Goal: Transaction & Acquisition: Purchase product/service

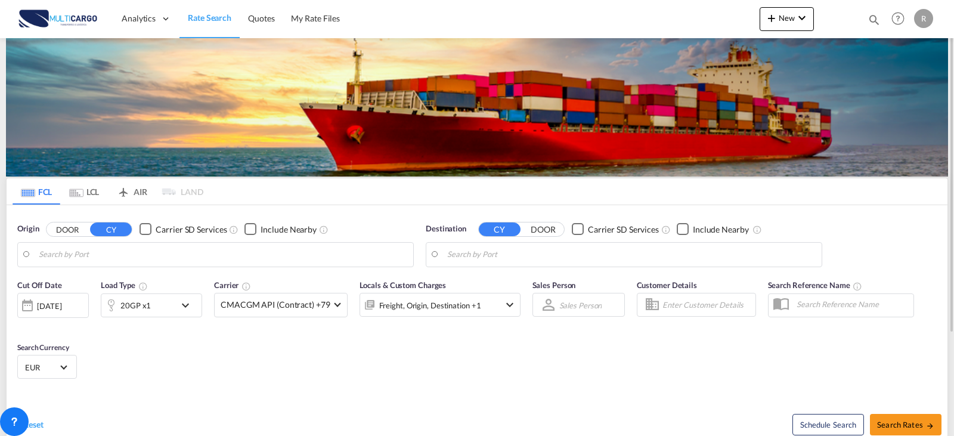
type input "Leixoes, PTLEI"
type input "Poti, GEPTI"
click at [131, 258] on input "Leixoes, PTLEI" at bounding box center [223, 255] width 368 height 18
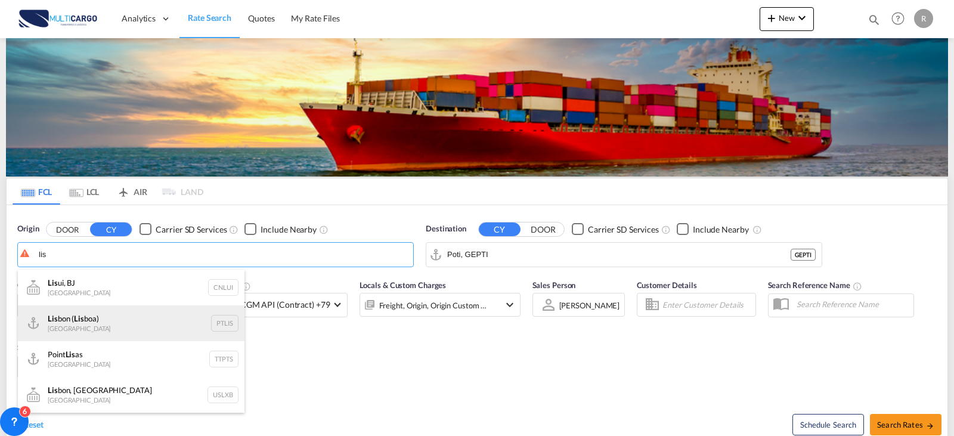
click at [142, 322] on div "Lis bon ( Lis boa) [GEOGRAPHIC_DATA] PTLIS" at bounding box center [131, 323] width 226 height 36
type input "[GEOGRAPHIC_DATA] ([GEOGRAPHIC_DATA]), PTLIS"
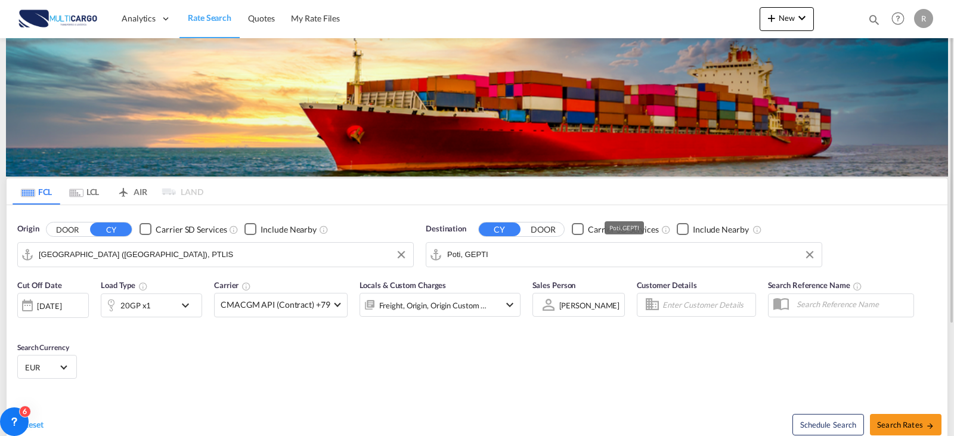
click at [532, 263] on input "Poti, GEPTI" at bounding box center [631, 255] width 368 height 18
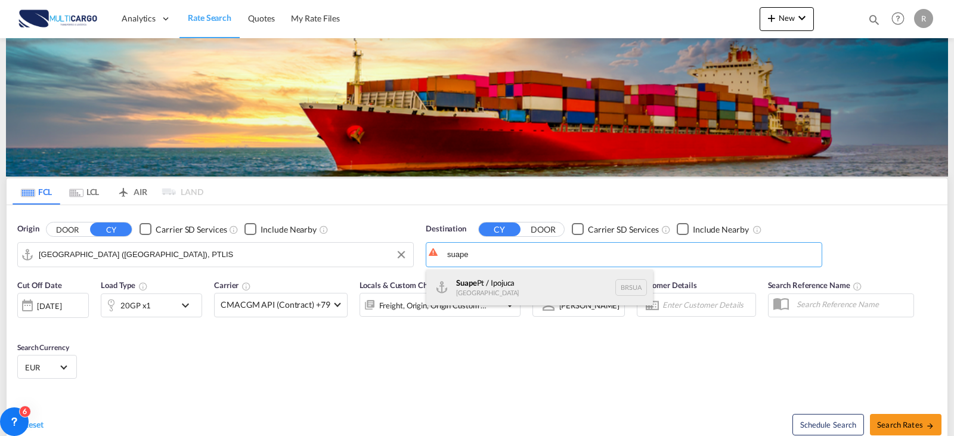
click at [527, 281] on div "Suape Pt / Ipojuca [GEOGRAPHIC_DATA] [GEOGRAPHIC_DATA]" at bounding box center [539, 287] width 226 height 36
type input "Suape Pt / Ipojuca, [GEOGRAPHIC_DATA]"
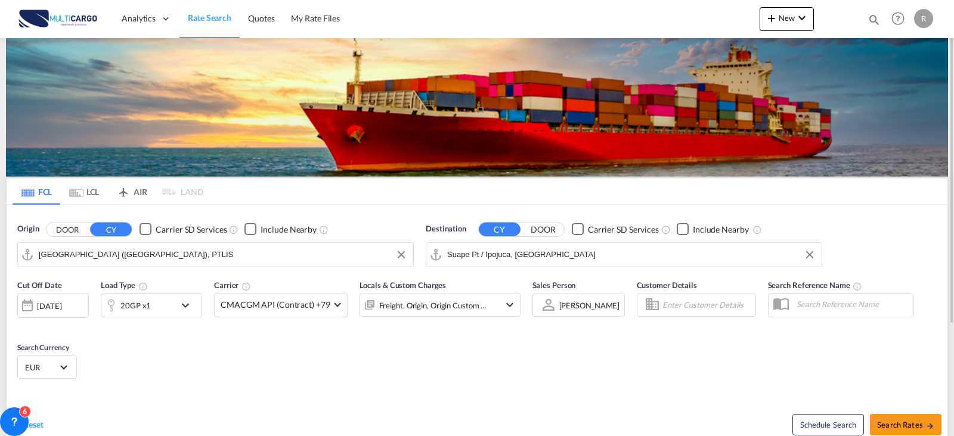
click at [181, 306] on md-icon "icon-chevron-down" at bounding box center [188, 305] width 20 height 14
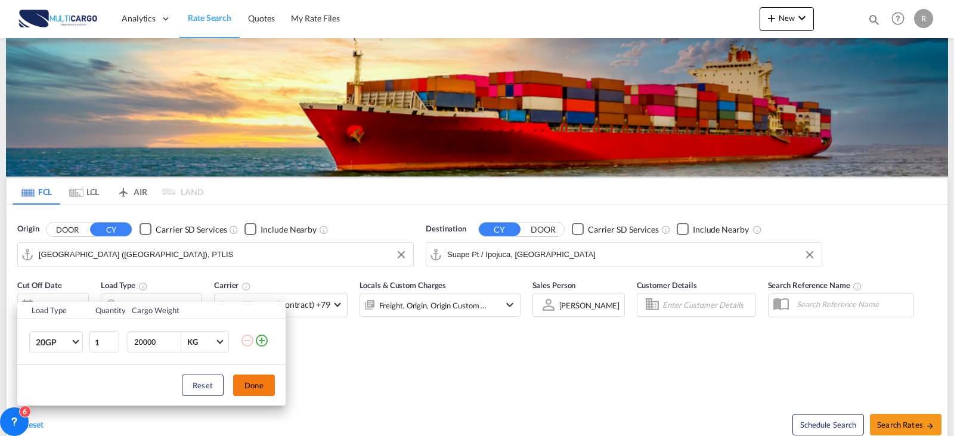
click at [248, 381] on button "Done" at bounding box center [254, 384] width 42 height 21
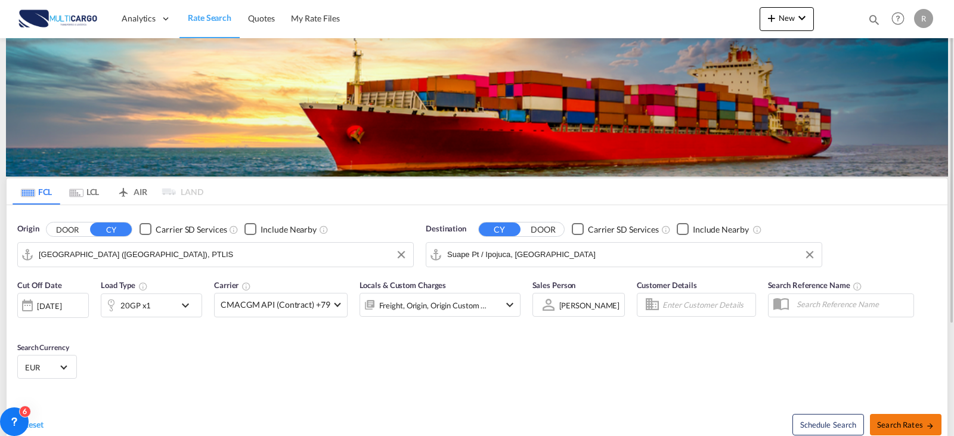
click at [931, 420] on span "Search Rates" at bounding box center [905, 425] width 57 height 10
type input "PTLIS to BRSUA / [DATE]"
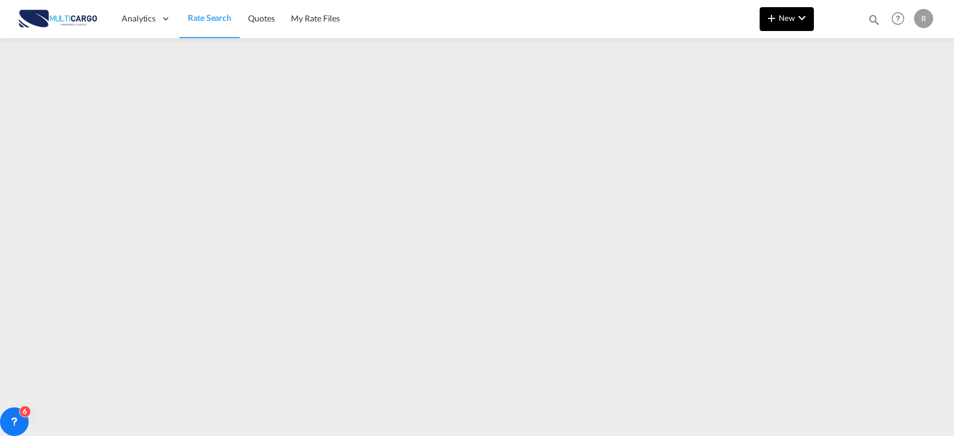
click at [769, 19] on md-icon "icon-plus 400-fg" at bounding box center [771, 18] width 14 height 14
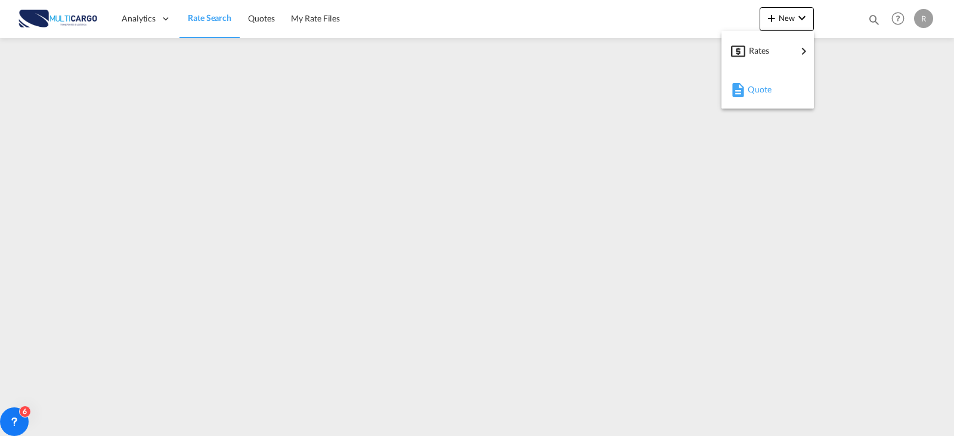
click at [774, 88] on div "Quote" at bounding box center [769, 89] width 44 height 30
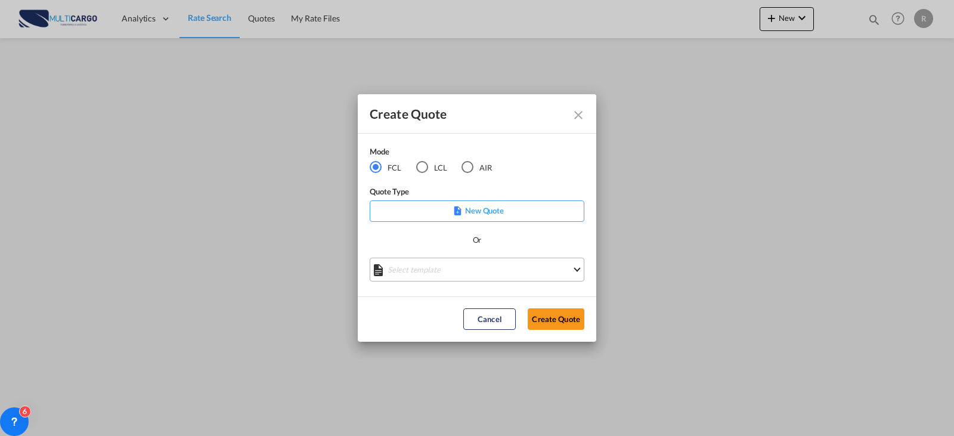
click at [501, 270] on md-select "Select template [DATE] IMP_EXW_FCL [PERSON_NAME] | [DATE] [DATE] IMP_DAP_FCL S/…" at bounding box center [477, 269] width 215 height 24
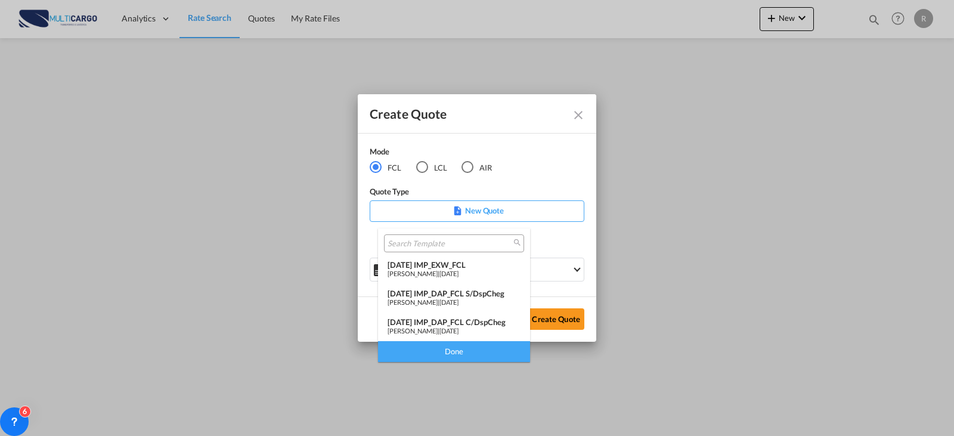
click at [458, 271] on span "[DATE]" at bounding box center [448, 273] width 19 height 8
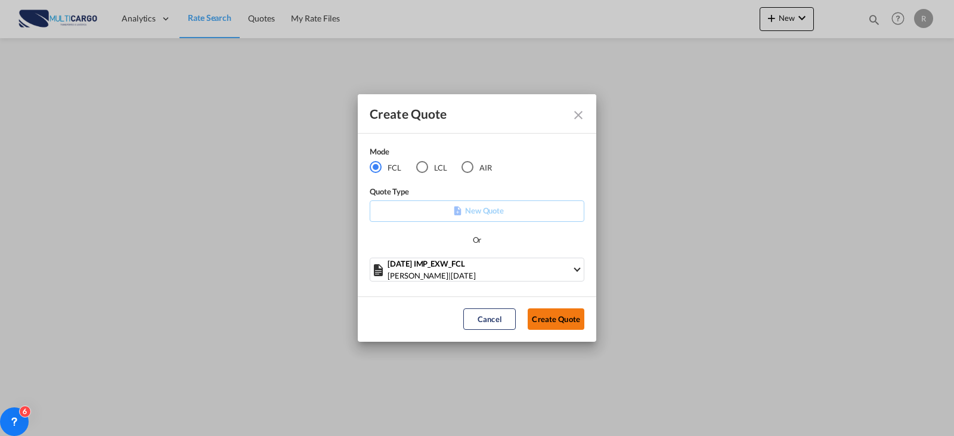
click at [540, 317] on button "Create Quote" at bounding box center [555, 318] width 57 height 21
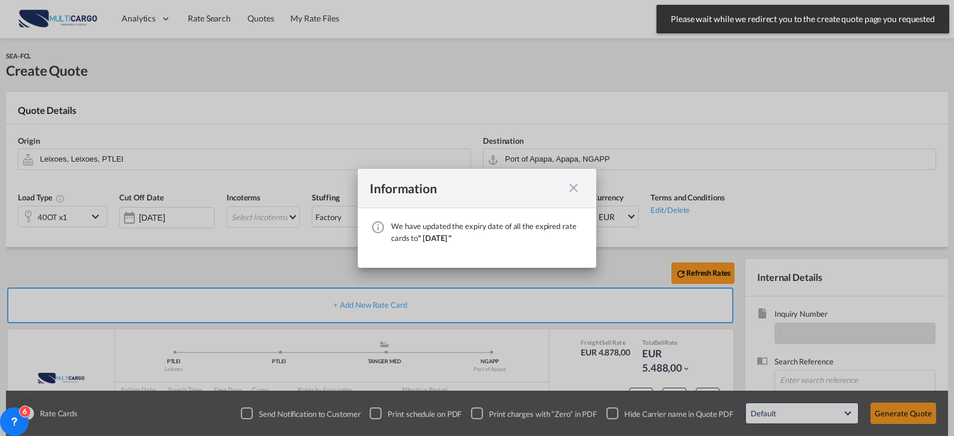
click at [565, 188] on div "We have ..." at bounding box center [573, 188] width 21 height 15
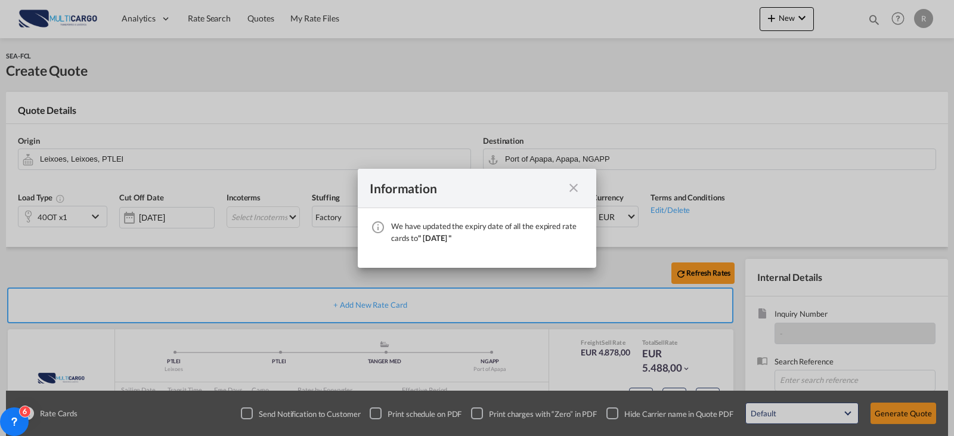
click at [573, 183] on md-icon "icon-close fg-AAA8AD cursor" at bounding box center [573, 188] width 14 height 14
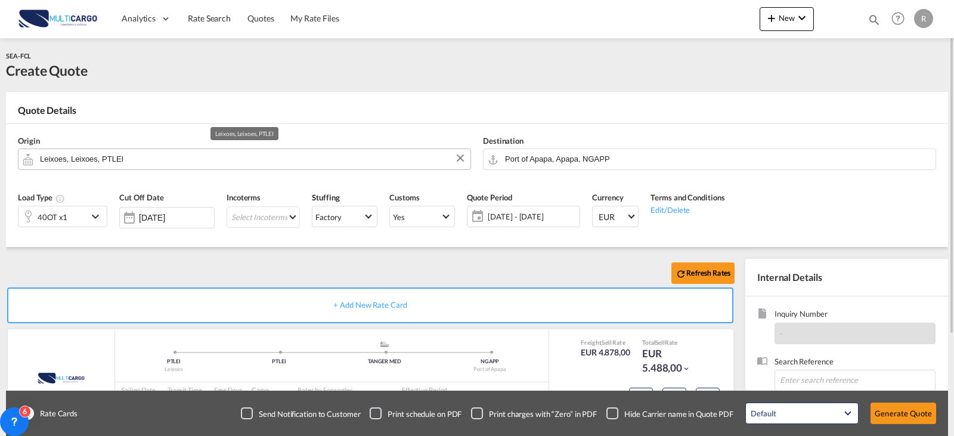
click at [359, 166] on input "Leixoes, Leixoes, PTLEI" at bounding box center [252, 158] width 424 height 21
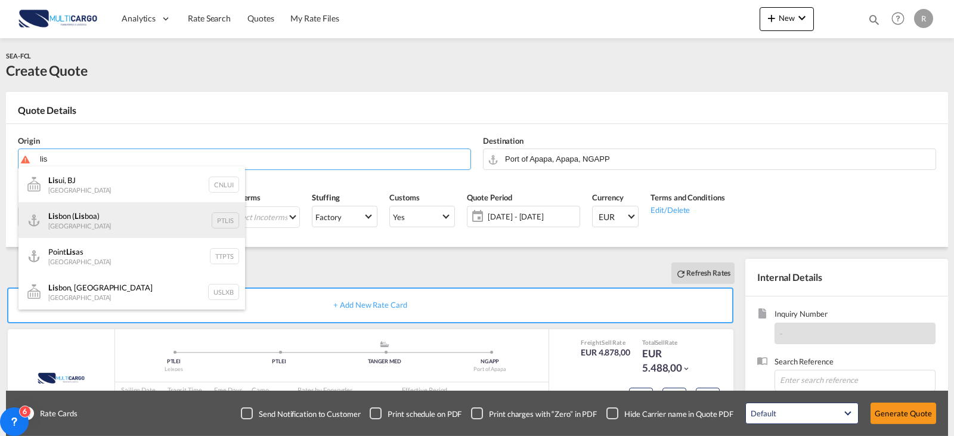
click at [191, 226] on div "Lis bon ( Lis boa) [GEOGRAPHIC_DATA] PTLIS" at bounding box center [131, 220] width 226 height 36
type input "[GEOGRAPHIC_DATA] ([GEOGRAPHIC_DATA]), PTLIS"
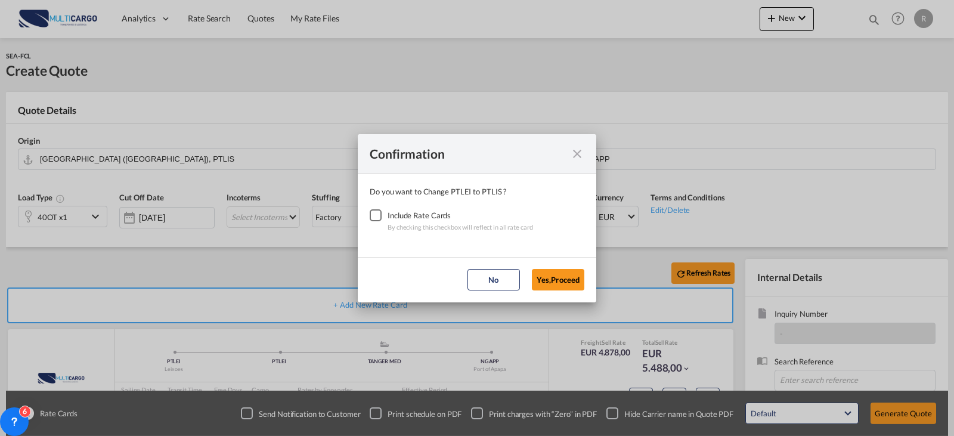
drag, startPoint x: 373, startPoint y: 212, endPoint x: 411, endPoint y: 220, distance: 38.9
click at [376, 212] on div "Checkbox No Ink" at bounding box center [376, 215] width 12 height 12
click at [544, 289] on button "Yes,Proceed" at bounding box center [558, 279] width 52 height 21
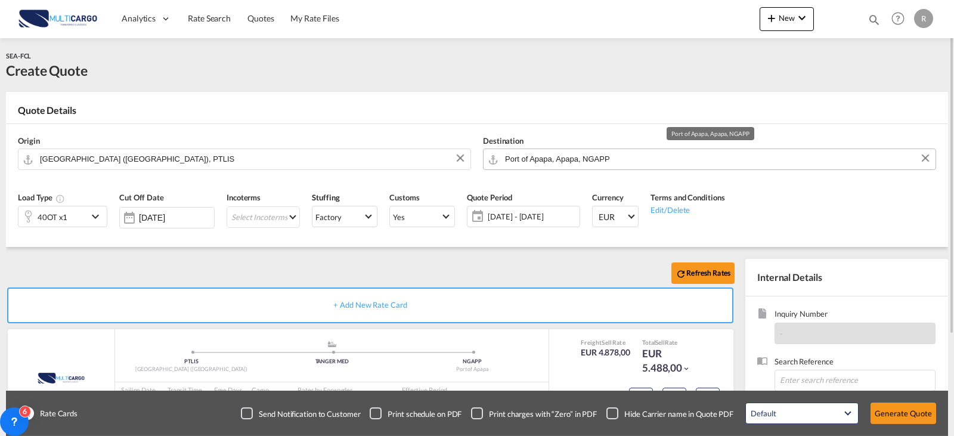
click at [631, 155] on input "Port of Apapa, Apapa, NGAPP" at bounding box center [717, 158] width 424 height 21
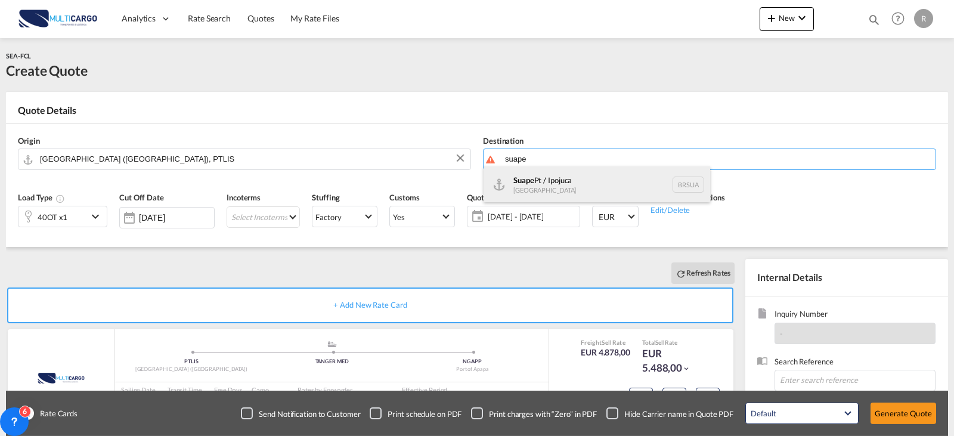
click at [555, 182] on div "Suape Pt / Ipojuca [GEOGRAPHIC_DATA] [GEOGRAPHIC_DATA]" at bounding box center [596, 184] width 226 height 36
type input "Suape Pt / Ipojuca, [GEOGRAPHIC_DATA]"
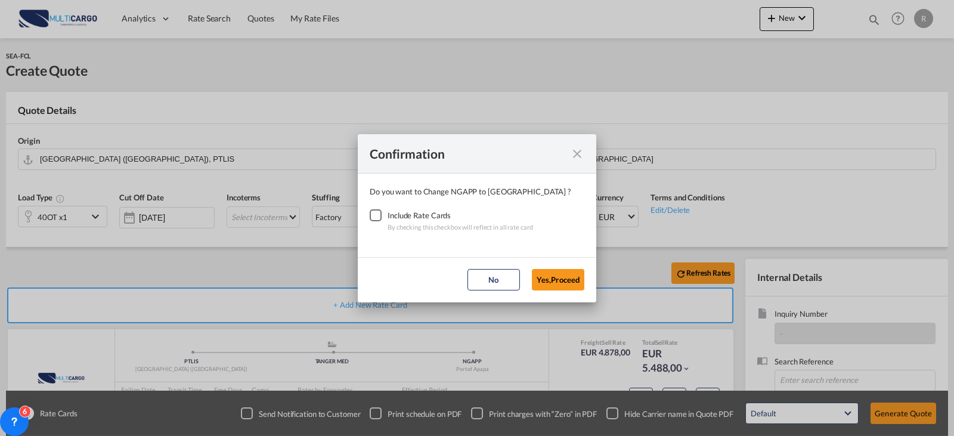
click at [372, 218] on div "Checkbox No Ink" at bounding box center [376, 215] width 12 height 12
click at [551, 277] on button "Yes,Proceed" at bounding box center [558, 279] width 52 height 21
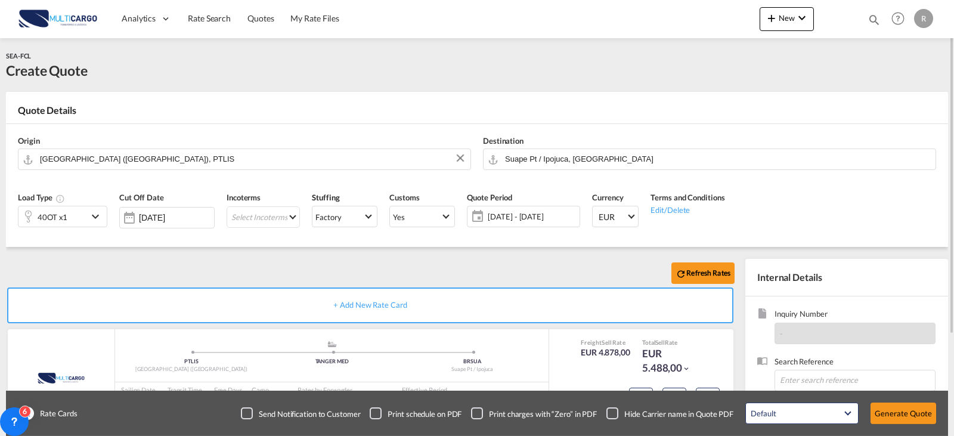
click at [82, 219] on div "40OT x1" at bounding box center [52, 216] width 69 height 20
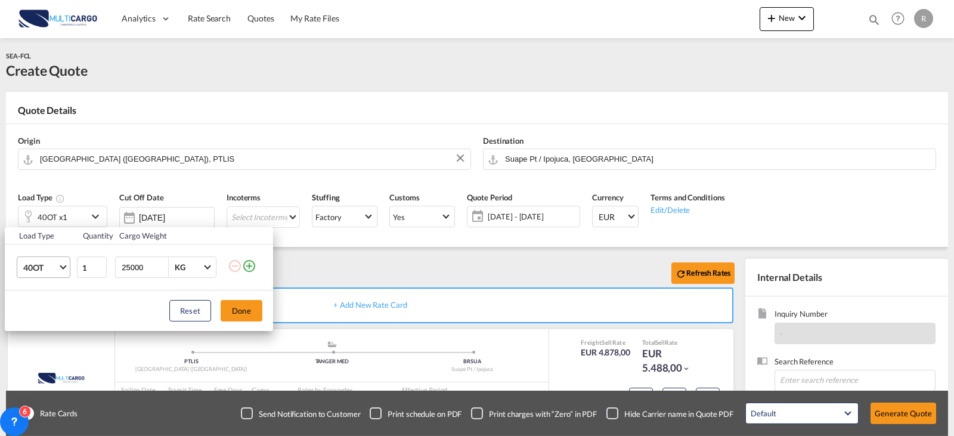
click at [45, 260] on md-select-value "40OT" at bounding box center [46, 267] width 48 height 20
click at [45, 210] on md-option "20GP" at bounding box center [54, 205] width 81 height 29
click at [137, 259] on input "25000" at bounding box center [144, 267] width 48 height 20
drag, startPoint x: 121, startPoint y: 270, endPoint x: 114, endPoint y: 270, distance: 6.6
click at [114, 270] on td "25000 KG KG" at bounding box center [170, 267] width 116 height 46
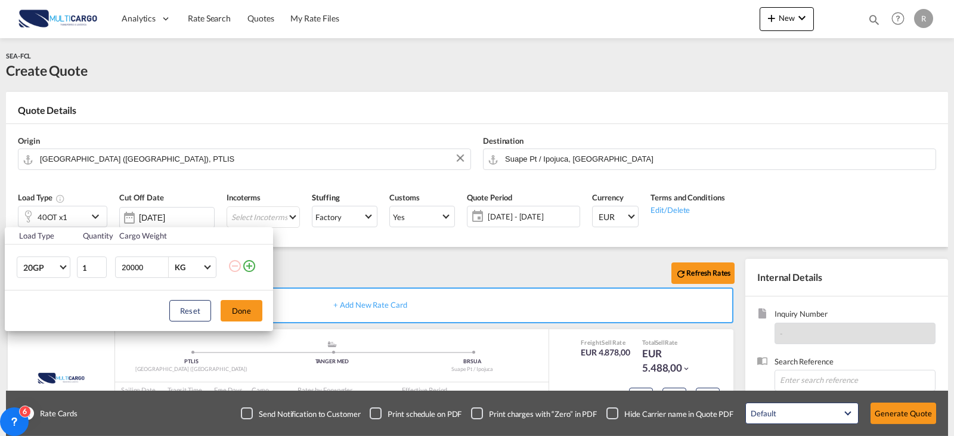
type input "20000"
click at [238, 322] on div "Reset Done" at bounding box center [139, 310] width 268 height 41
click at [238, 313] on button "Done" at bounding box center [242, 310] width 42 height 21
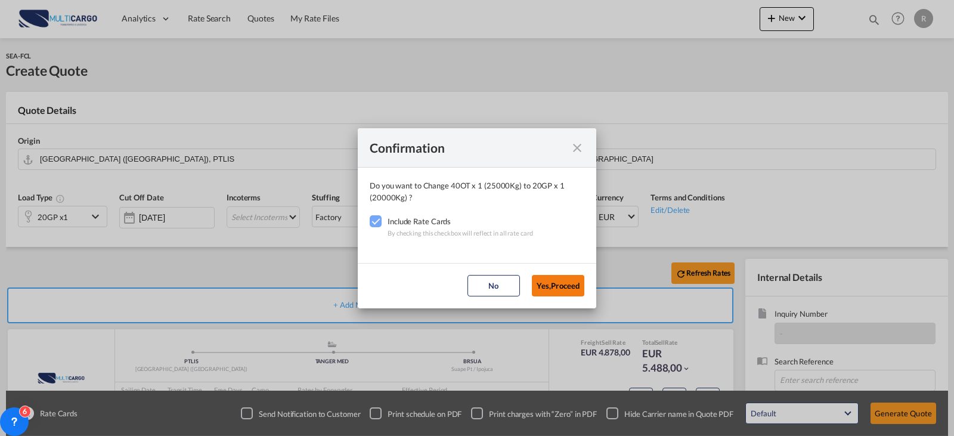
click at [578, 290] on button "Yes,Proceed" at bounding box center [558, 285] width 52 height 21
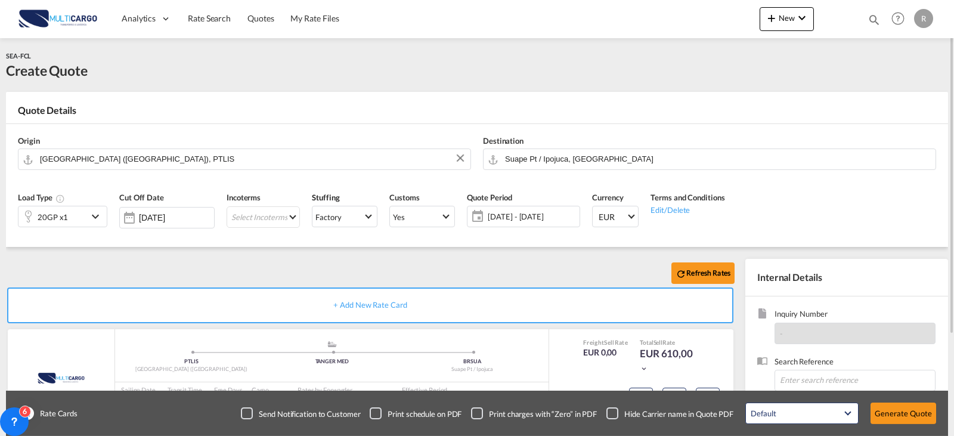
click at [547, 221] on span "[DATE] - [DATE]" at bounding box center [532, 216] width 89 height 11
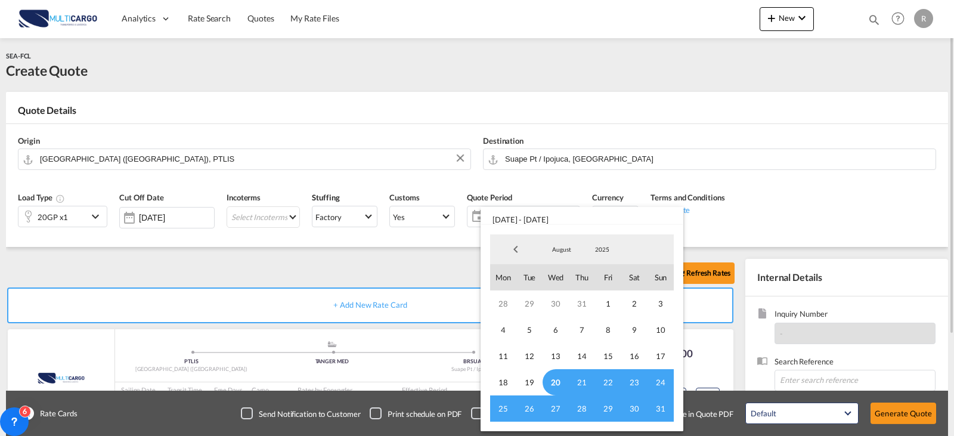
click at [547, 221] on span "[DATE] - [DATE]" at bounding box center [581, 216] width 203 height 18
click at [263, 218] on md-backdrop at bounding box center [477, 218] width 954 height 436
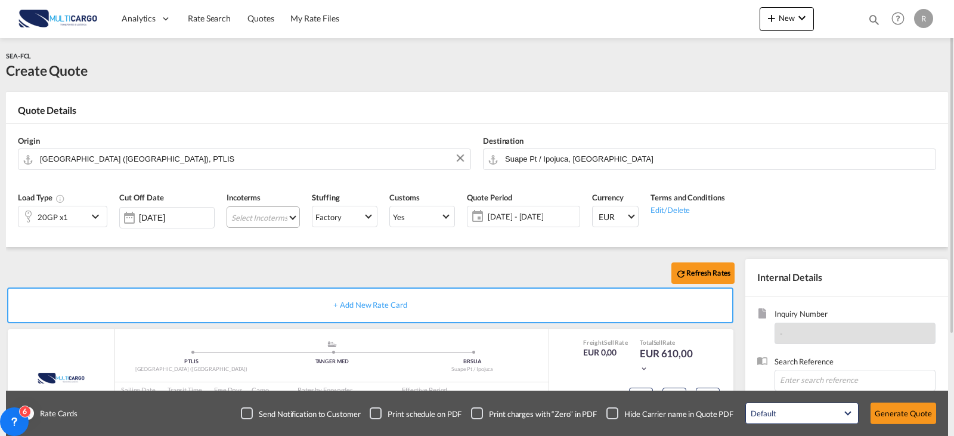
click at [265, 211] on md-select "Select Incoterms FOB - import Free on Board CIP - export Carriage and Insurance…" at bounding box center [262, 216] width 73 height 21
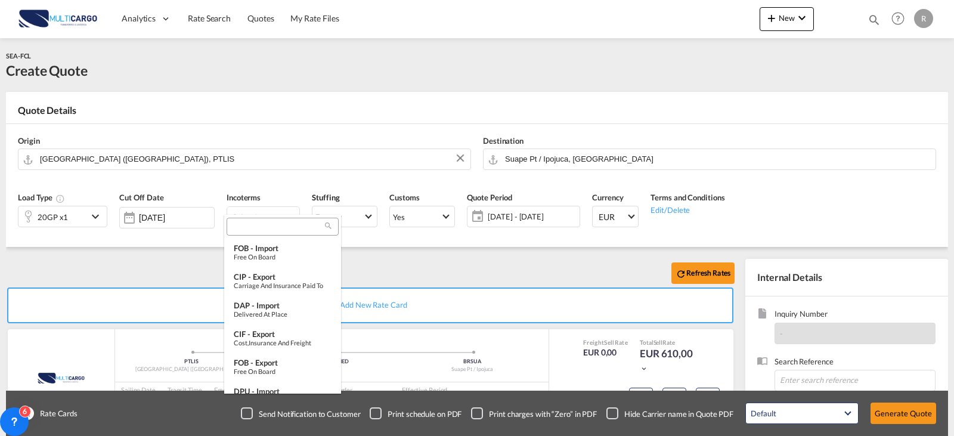
click at [294, 216] on md-select-header at bounding box center [282, 227] width 117 height 24
click at [272, 228] on input "search" at bounding box center [277, 227] width 95 height 11
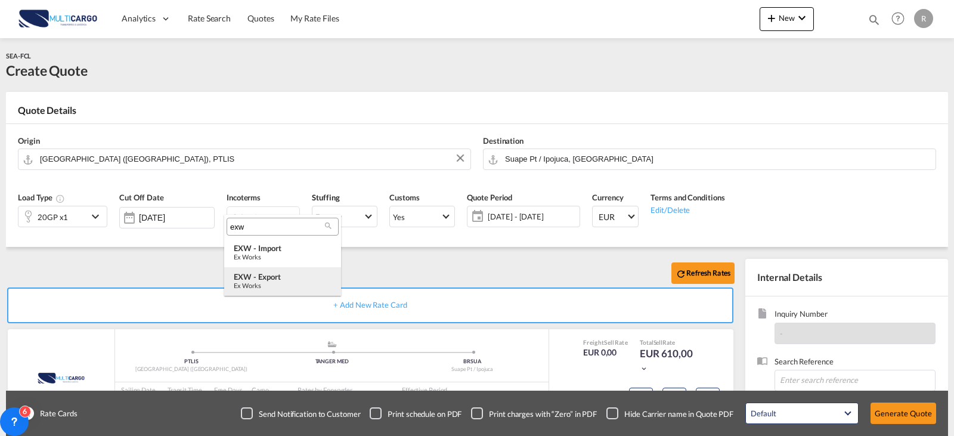
type input "exw"
click at [288, 269] on md-option "EXW - export Ex Works" at bounding box center [282, 281] width 117 height 29
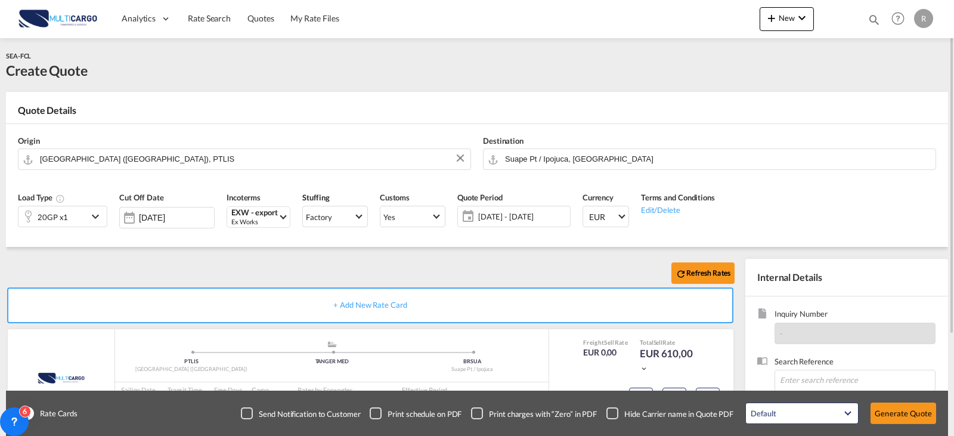
click at [421, 277] on div "Refresh Rates" at bounding box center [372, 273] width 733 height 29
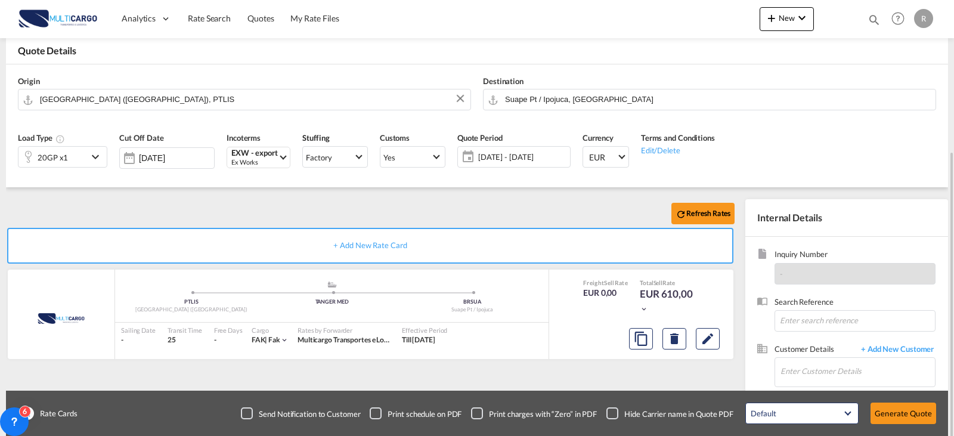
scroll to position [119, 0]
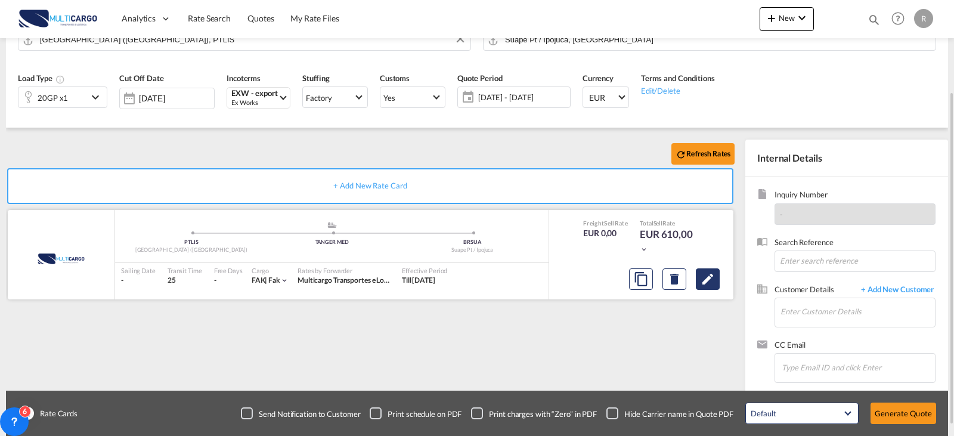
click at [712, 276] on md-icon "Edit" at bounding box center [707, 279] width 14 height 14
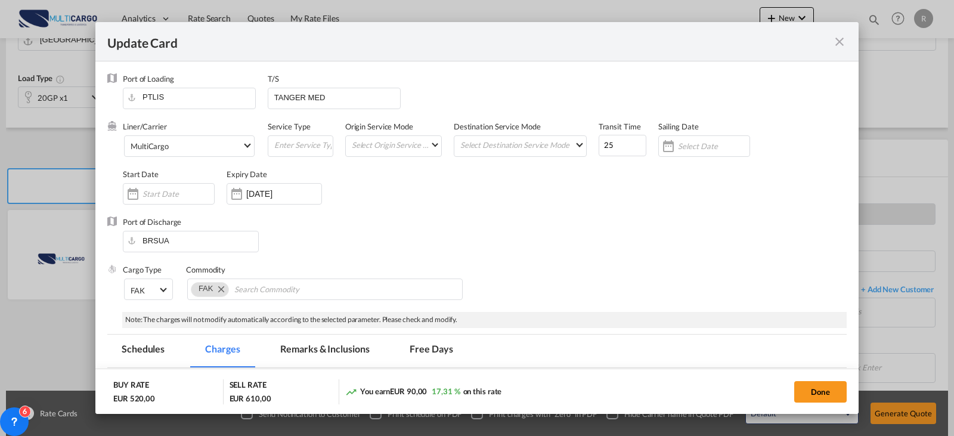
select select "per container"
select select "per B/L"
select select "per container"
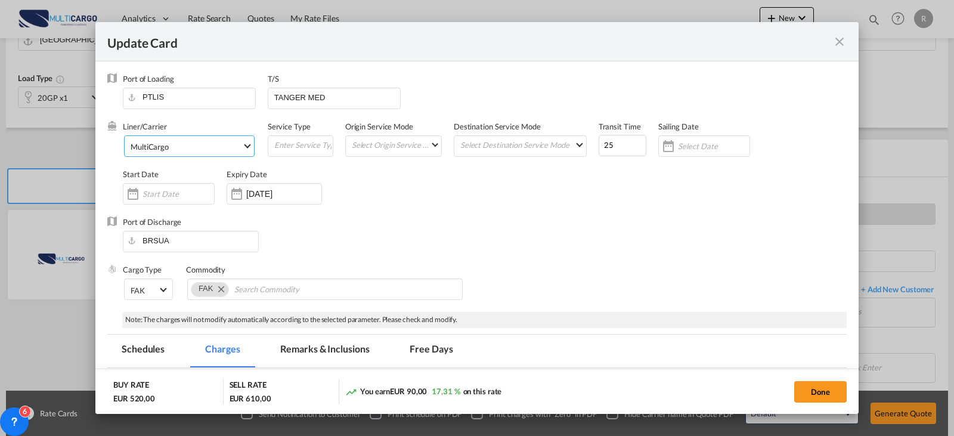
click at [219, 151] on span "MultiCargo" at bounding box center [186, 146] width 111 height 11
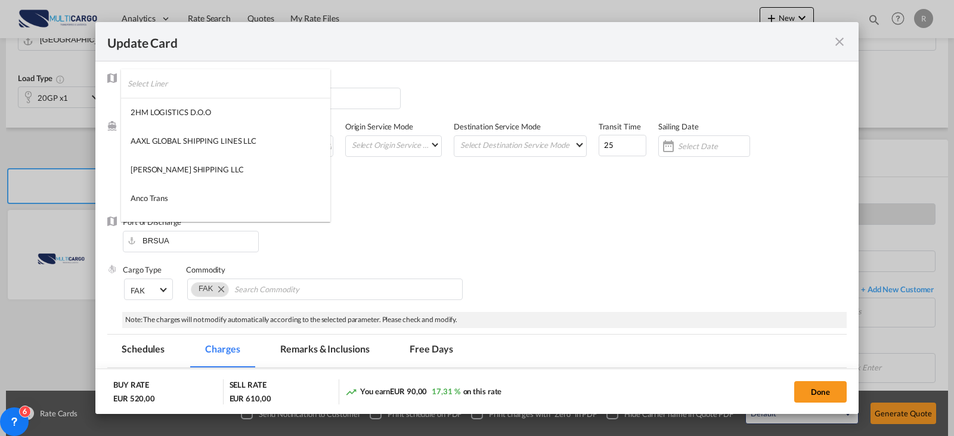
scroll to position [1569, 0]
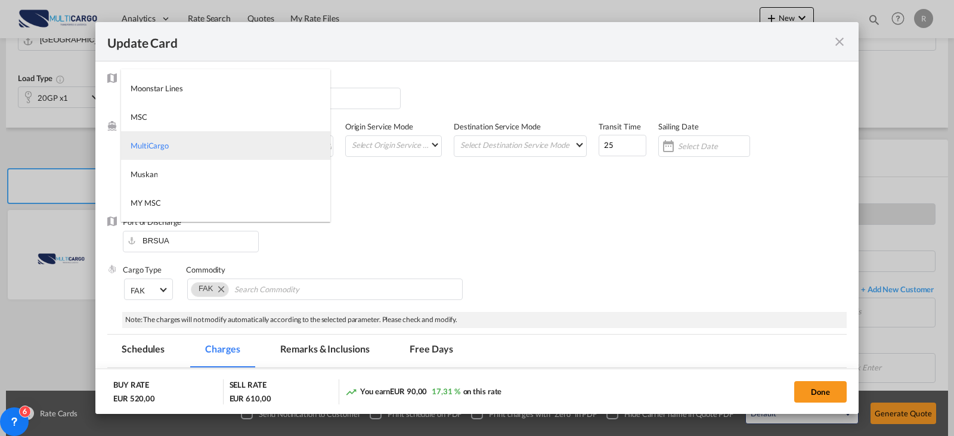
type md-option "1485"
type md-option "795"
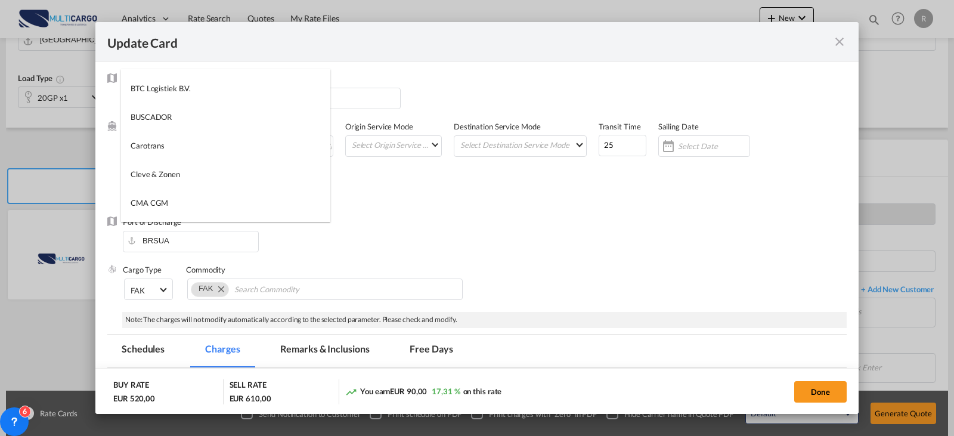
type md-option "2"
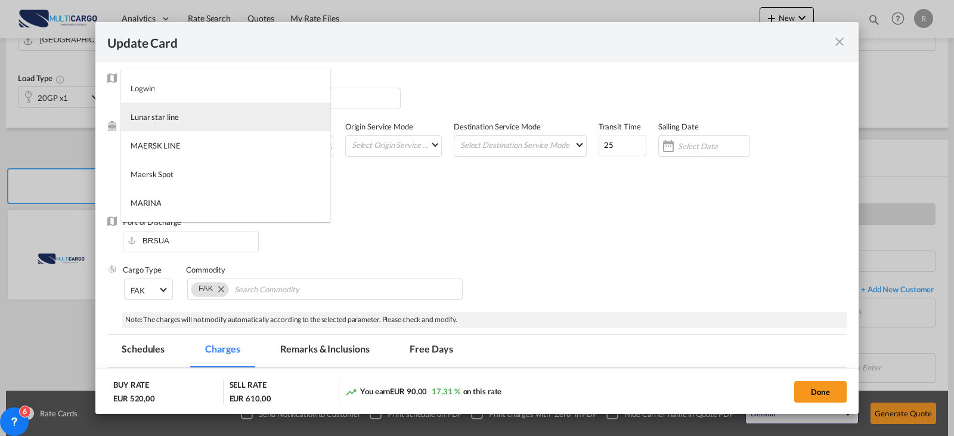
scroll to position [339, 0]
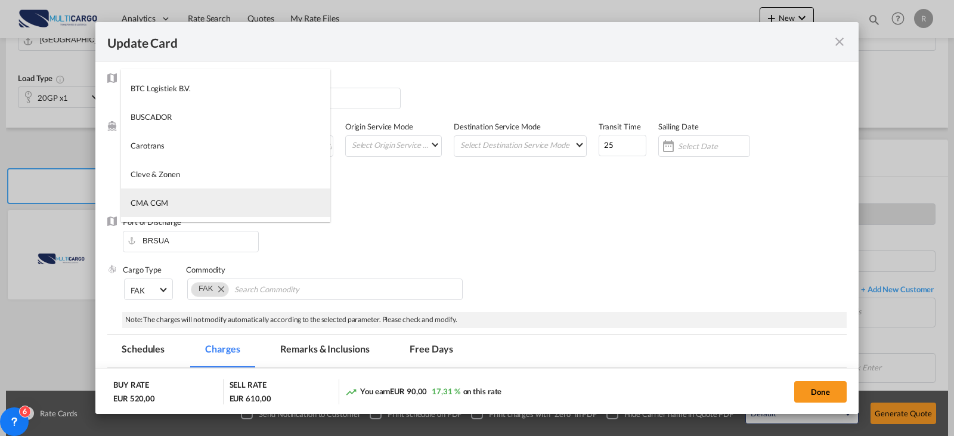
type md-option "17"
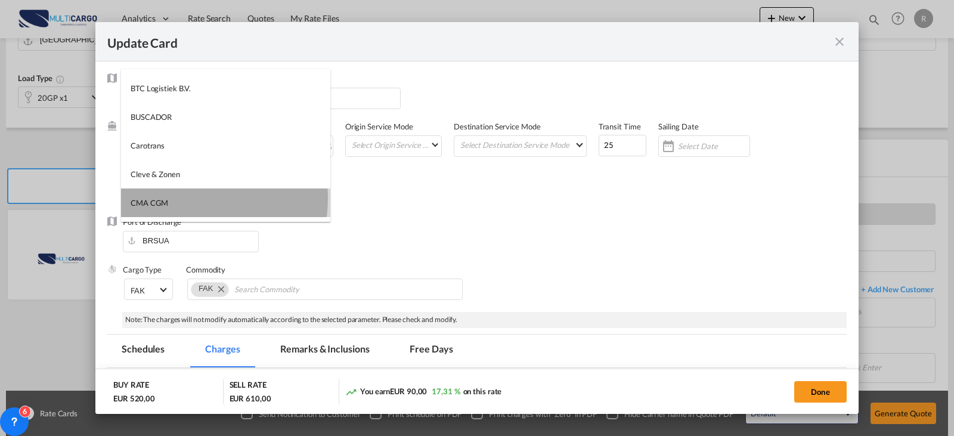
click at [187, 198] on md-option "CMA CGM" at bounding box center [225, 202] width 209 height 29
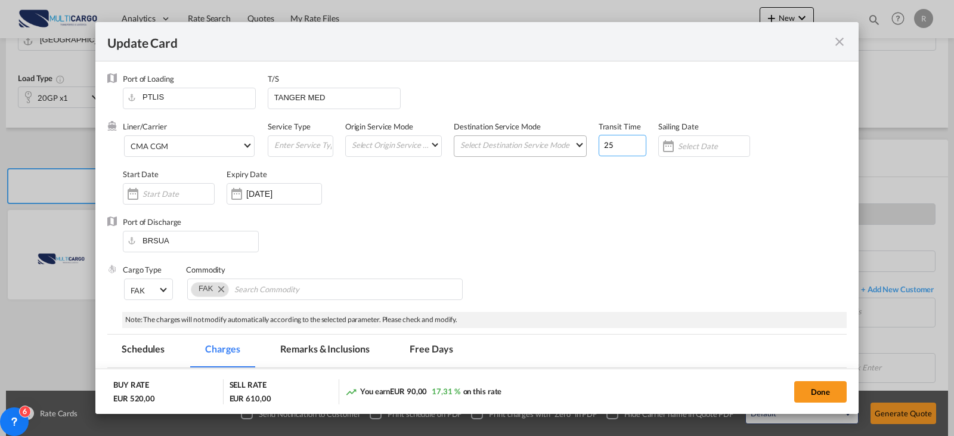
drag, startPoint x: 607, startPoint y: 147, endPoint x: 575, endPoint y: 152, distance: 33.2
click at [575, 152] on div "Liner/Carrier CMA CGM Service Type Origin Service Mode Select Origin Service Mo…" at bounding box center [485, 168] width 724 height 95
type input "35"
click at [663, 154] on div "Update CardPort of ..." at bounding box center [668, 146] width 19 height 24
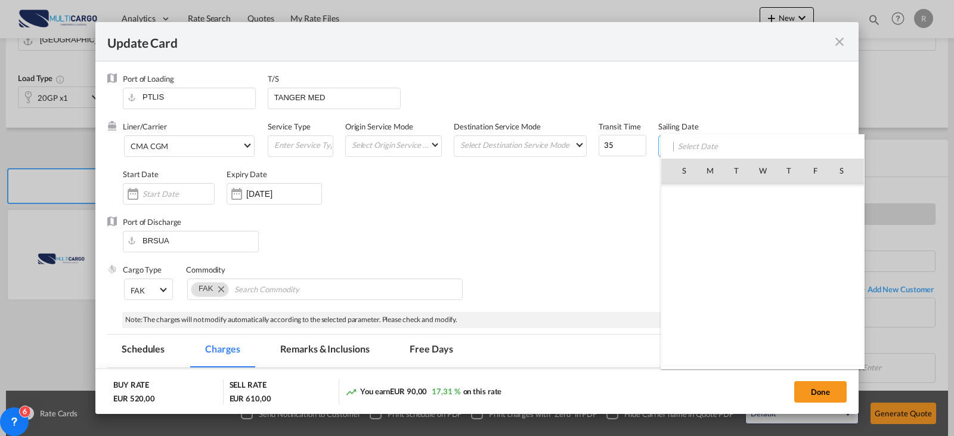
scroll to position [275914, 0]
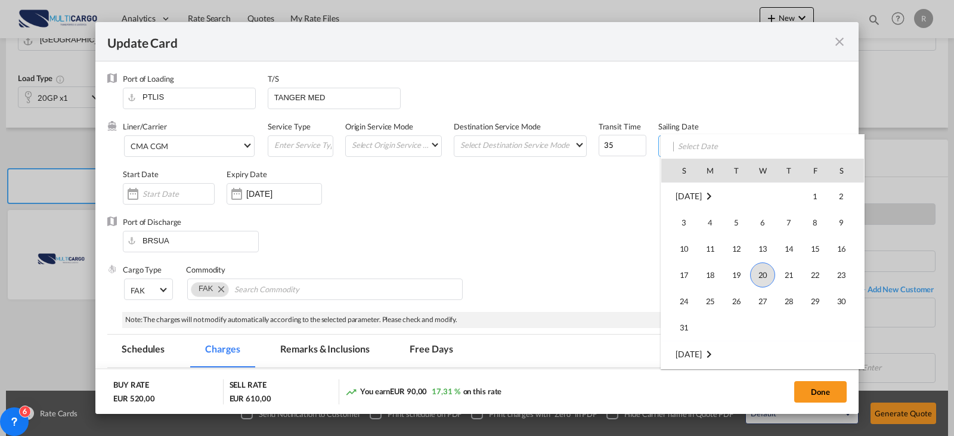
click at [331, 179] on div at bounding box center [477, 218] width 954 height 436
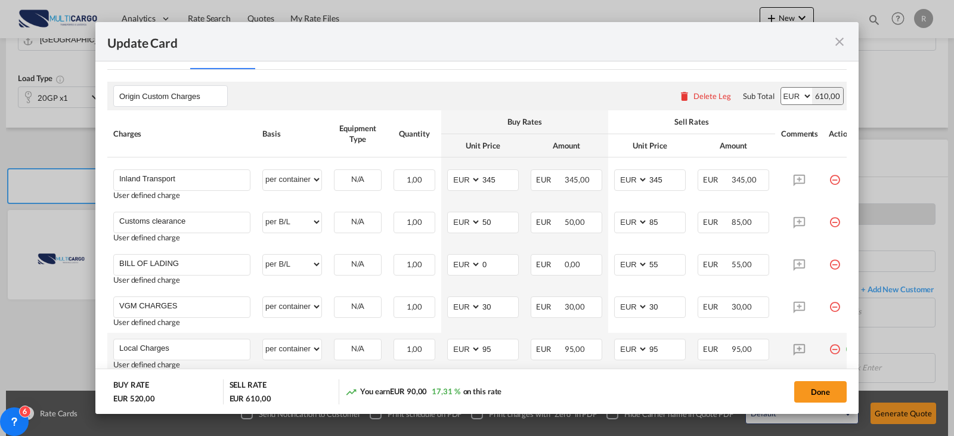
scroll to position [358, 0]
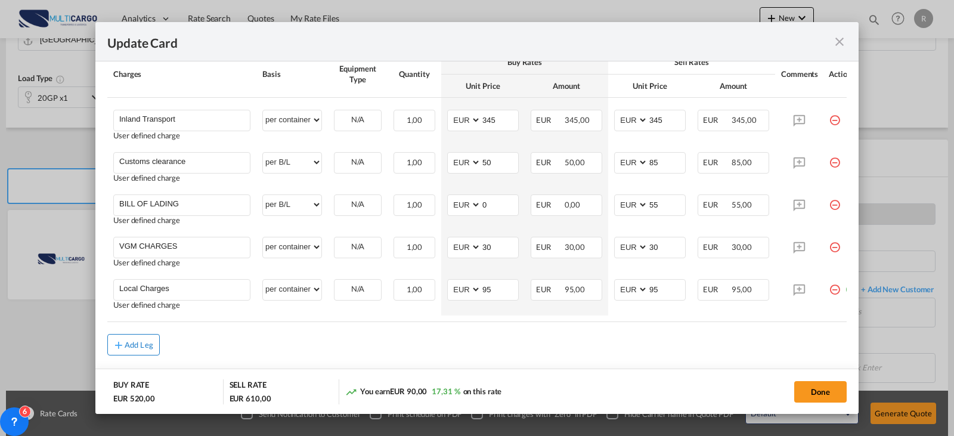
click at [131, 353] on button "Add Leg" at bounding box center [133, 344] width 52 height 21
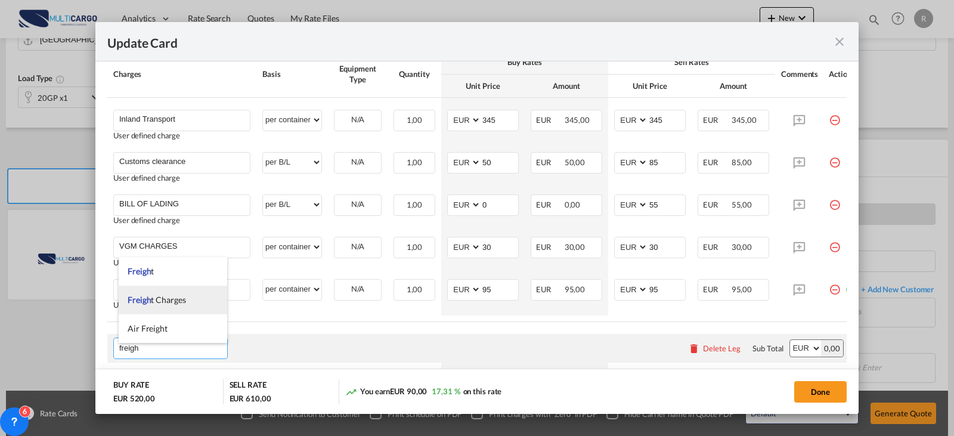
click at [166, 296] on span "Freigh t Charges" at bounding box center [157, 299] width 58 height 10
type input "Freight Charges"
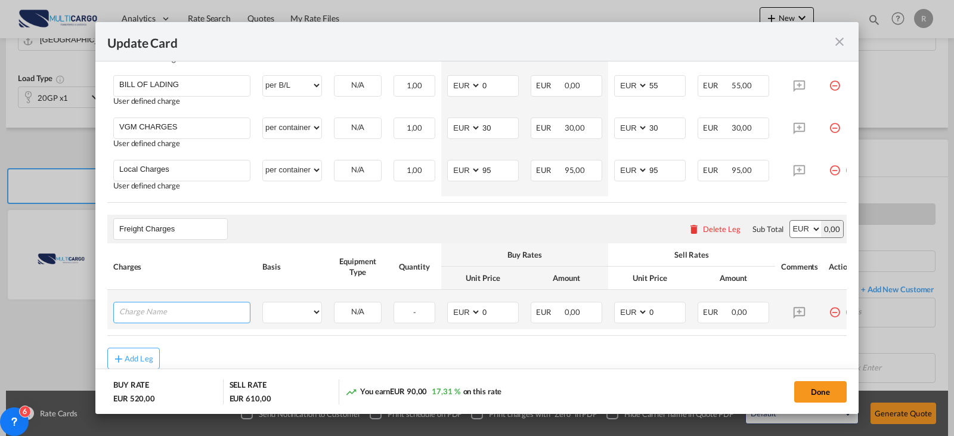
click at [164, 311] on input "Charge Name" at bounding box center [184, 311] width 131 height 18
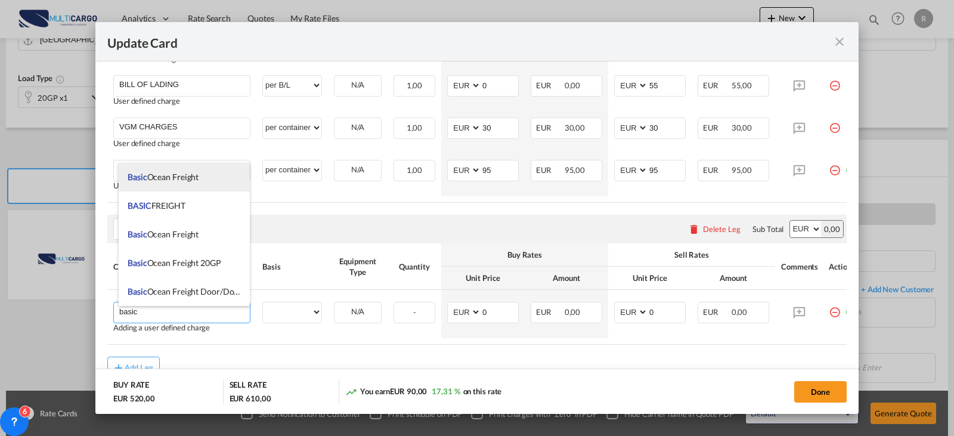
click at [204, 178] on li "Basic Ocean Freight" at bounding box center [184, 177] width 131 height 29
type input "Basic Ocean Freight"
select select "per equipment"
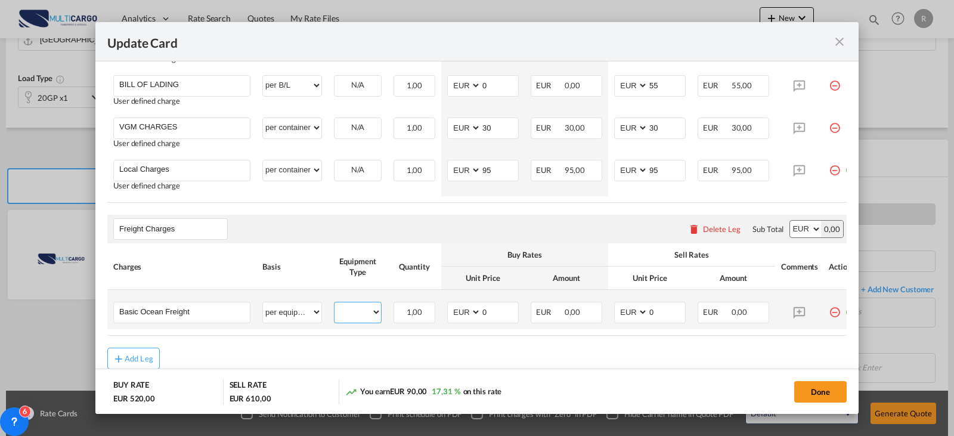
click at [363, 319] on select "20GP" at bounding box center [357, 312] width 46 height 16
select select "20GP"
click at [334, 308] on select "20GP" at bounding box center [357, 312] width 46 height 16
drag, startPoint x: 506, startPoint y: 315, endPoint x: 445, endPoint y: 319, distance: 60.9
click at [445, 319] on td "AED AFN ALL AMD ANG AOA ARS AUD AWG AZN BAM BBD BDT BGN BHD BIF BMD BND [PERSON…" at bounding box center [482, 309] width 83 height 39
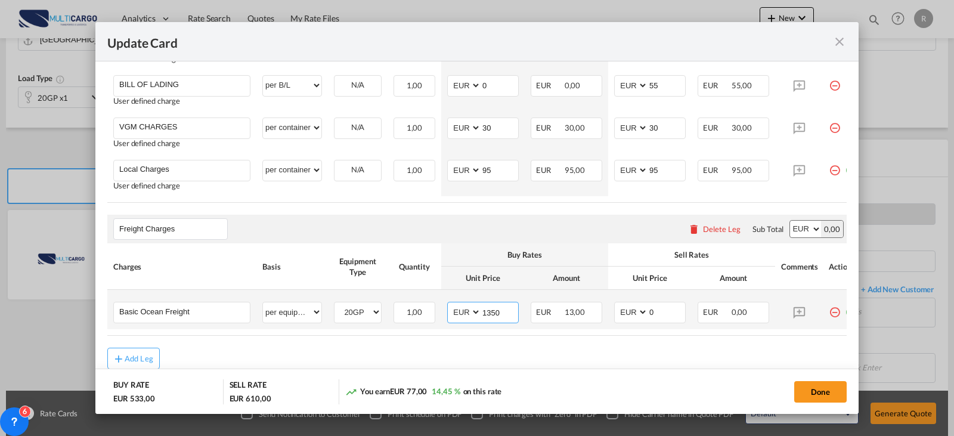
type input "1350"
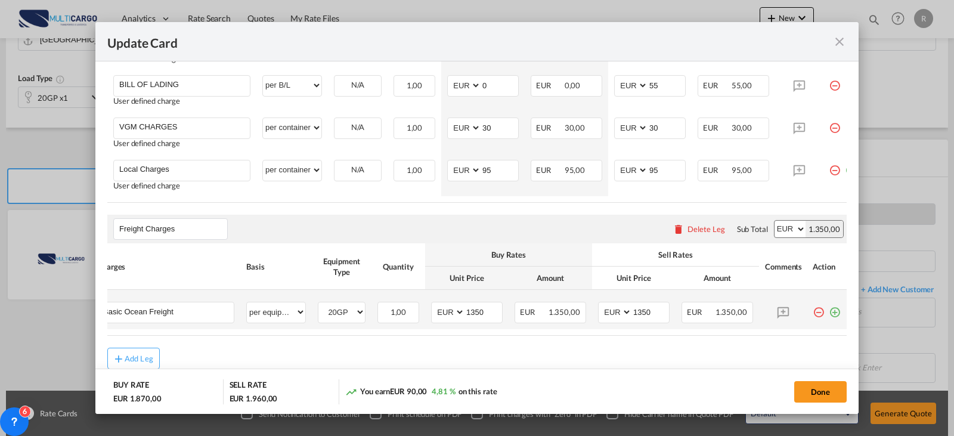
click at [828, 313] on md-icon "icon-plus-circle-outline green-400-fg" at bounding box center [834, 308] width 12 height 12
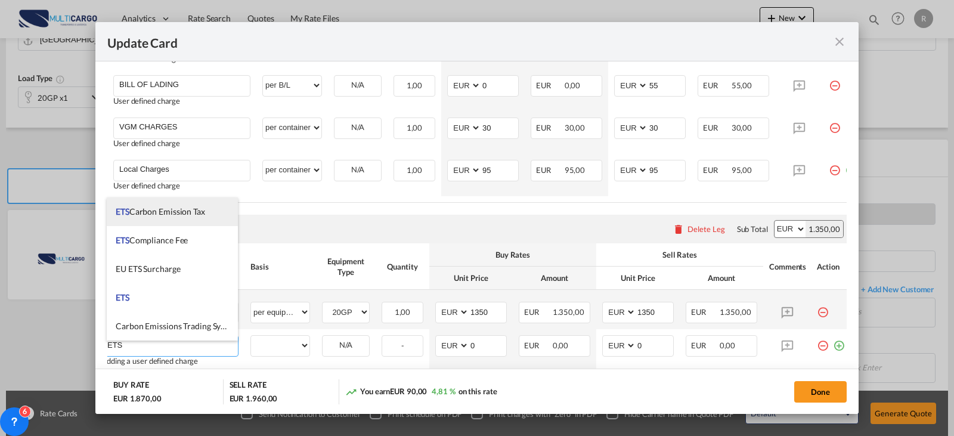
click at [193, 209] on span "ETS Carbon Emission Tax" at bounding box center [160, 211] width 89 height 10
type input "ETS Carbon Emission Tax"
select select "per equipment"
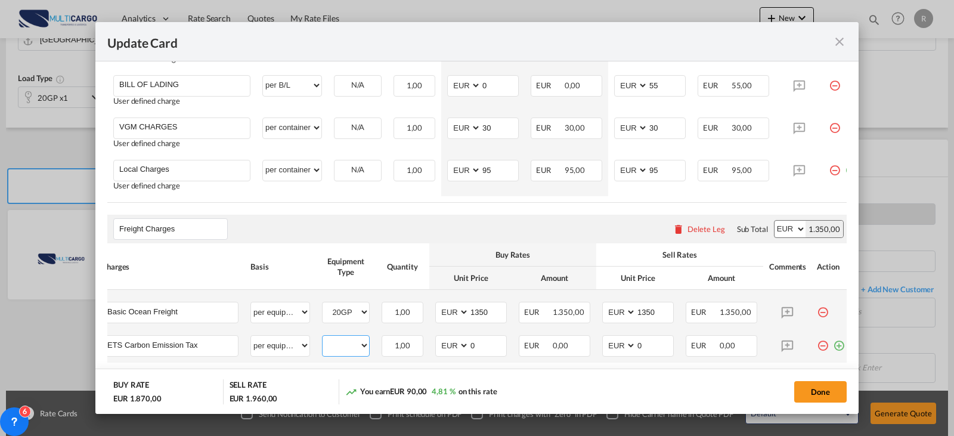
click at [363, 349] on select "20GP" at bounding box center [345, 345] width 46 height 16
select select "20GP"
click at [322, 342] on select "20GP" at bounding box center [345, 345] width 46 height 16
type input "40"
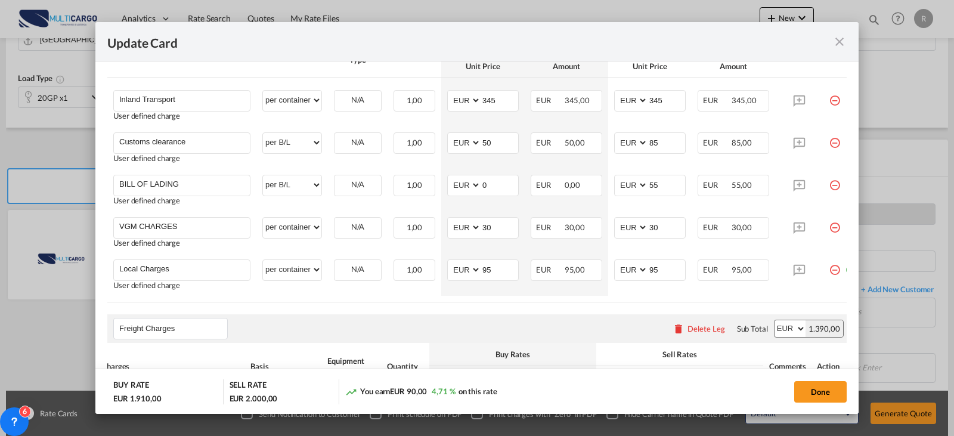
scroll to position [318, 0]
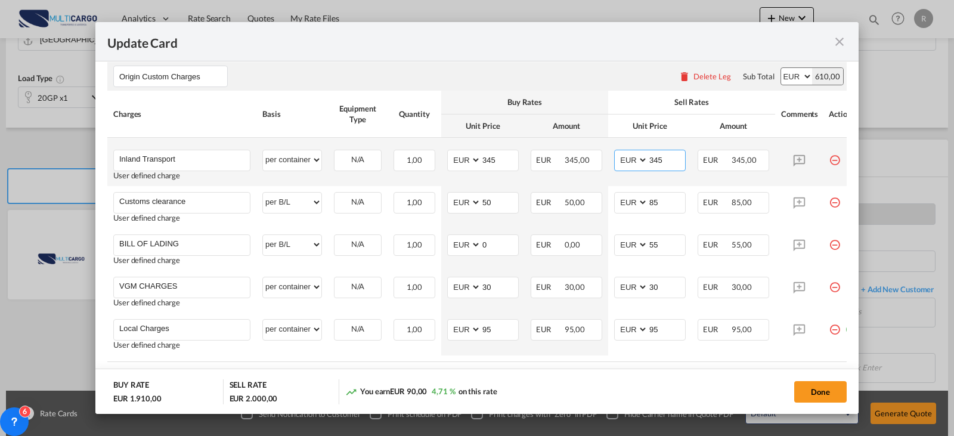
drag, startPoint x: 675, startPoint y: 162, endPoint x: 636, endPoint y: 162, distance: 38.7
click at [636, 162] on md-input-container "AED AFN ALL AMD ANG AOA ARS AUD AWG AZN BAM BBD BDT BGN BHD BIF BMD BND [PERSON…" at bounding box center [650, 160] width 72 height 21
type input "255"
drag, startPoint x: 500, startPoint y: 158, endPoint x: 446, endPoint y: 158, distance: 53.6
click at [446, 158] on td "AED AFN ALL AMD ANG AOA ARS AUD AWG AZN BAM BBD BDT BGN BHD BIF BMD BND [PERSON…" at bounding box center [482, 162] width 83 height 48
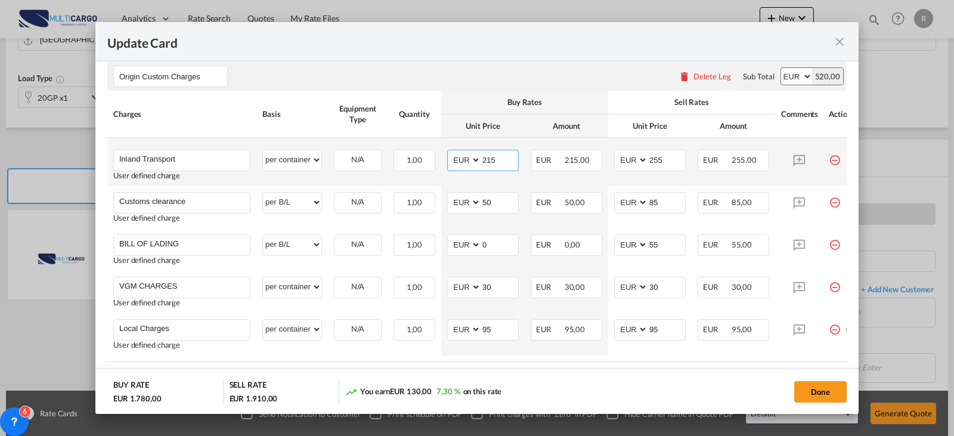
type input "215"
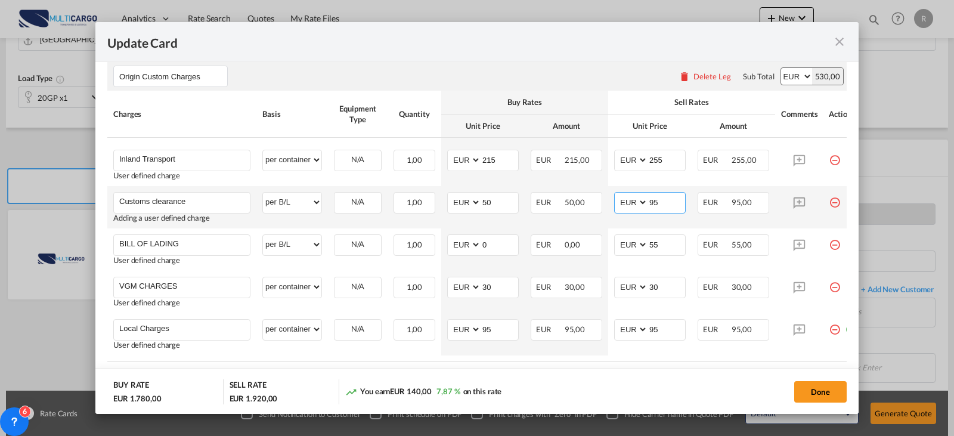
type input "95"
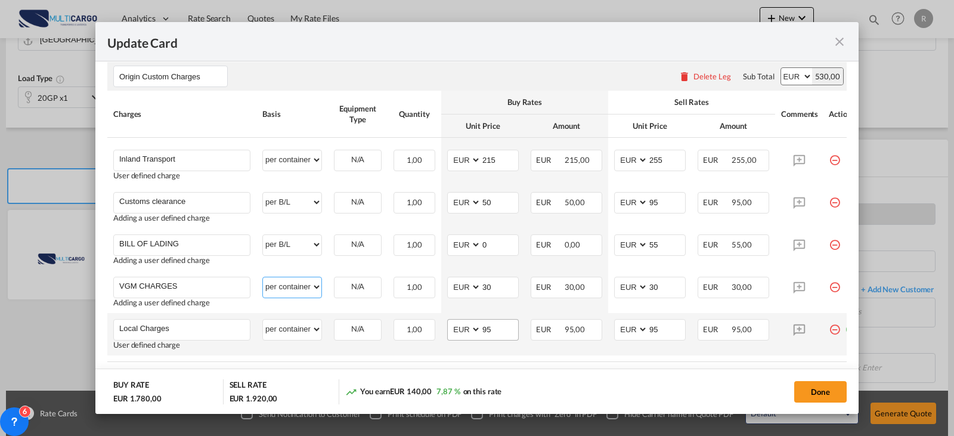
scroll to position [377, 0]
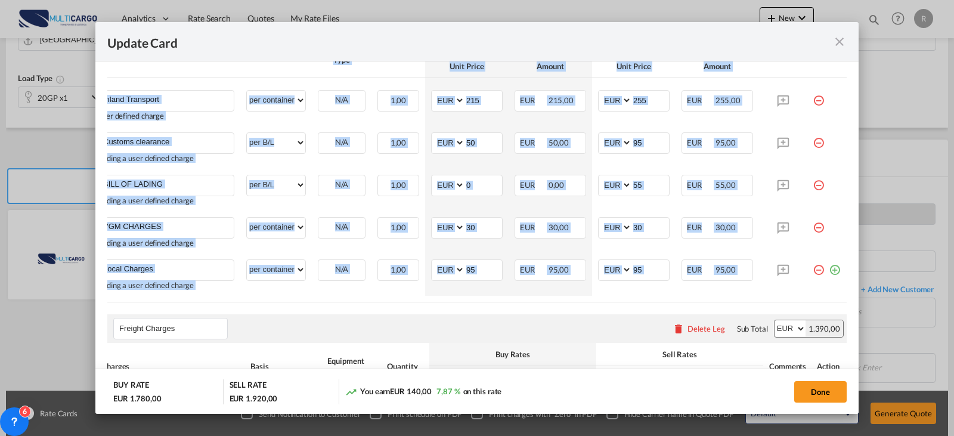
drag, startPoint x: 791, startPoint y: 305, endPoint x: 830, endPoint y: 300, distance: 39.1
click at [830, 300] on div "Charges Basis Equipment Type Quantity Buy Rates Sell Rates Comments Action Unit…" at bounding box center [476, 166] width 739 height 271
click at [828, 271] on md-icon "icon-plus-circle-outline green-400-fg" at bounding box center [834, 265] width 12 height 12
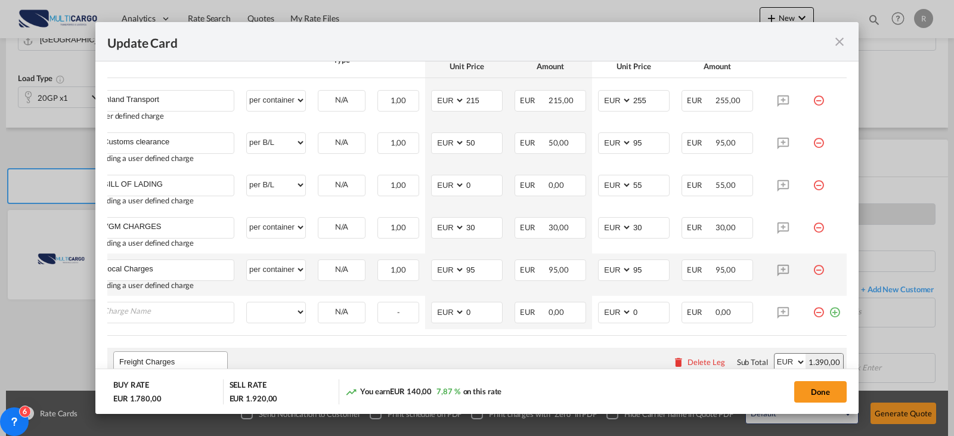
scroll to position [0, 12]
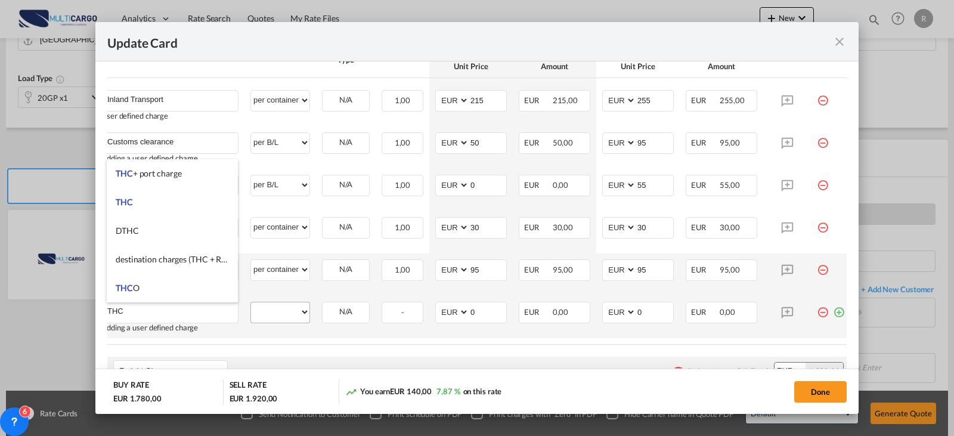
type input "THC"
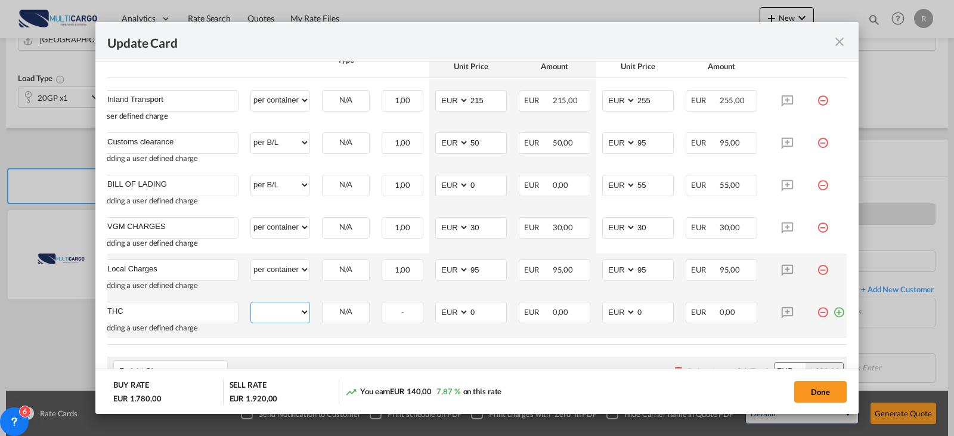
click at [266, 303] on select "per equipment per container per B/L per shipping bill per shipment per pallet p…" at bounding box center [280, 311] width 58 height 19
select select "per container"
click at [251, 302] on select "per equipment per container per B/L per shipping bill per shipment per pallet p…" at bounding box center [280, 311] width 58 height 19
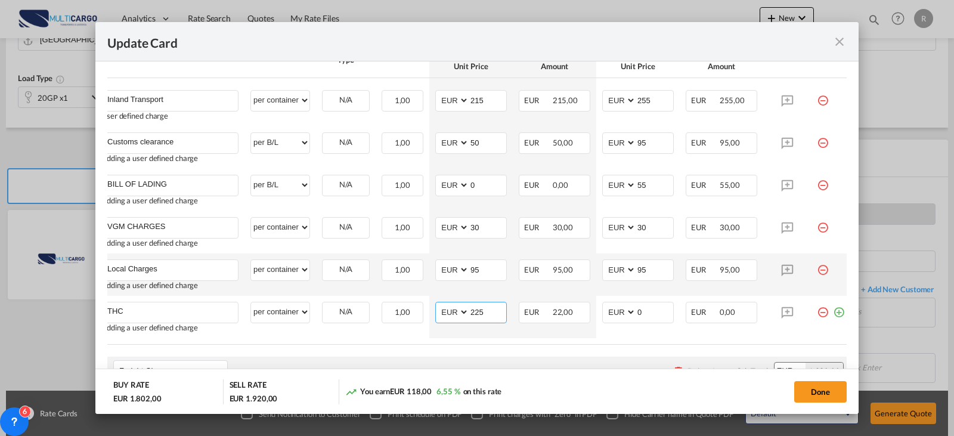
type input "225"
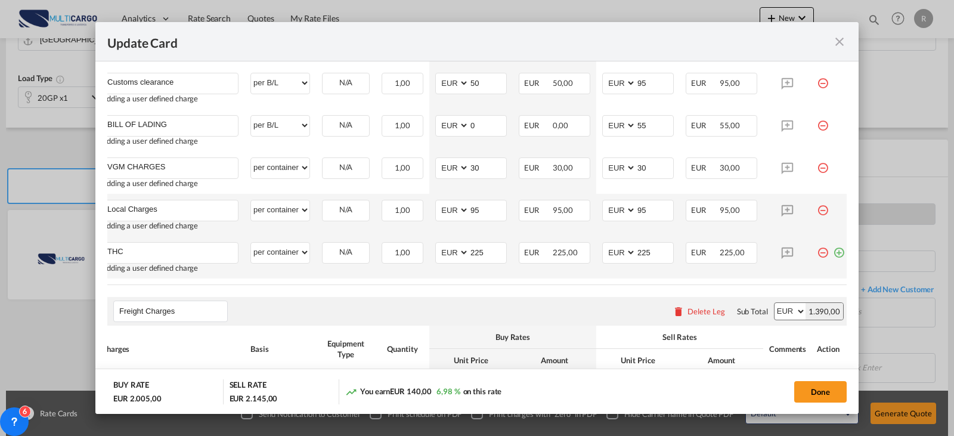
click at [834, 254] on md-icon "icon-plus-circle-outline green-400-fg" at bounding box center [839, 248] width 12 height 12
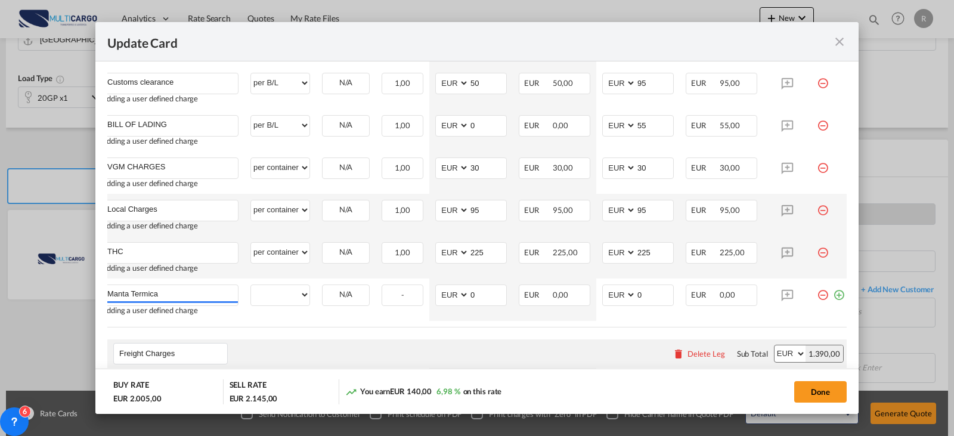
type input "Manta Termica"
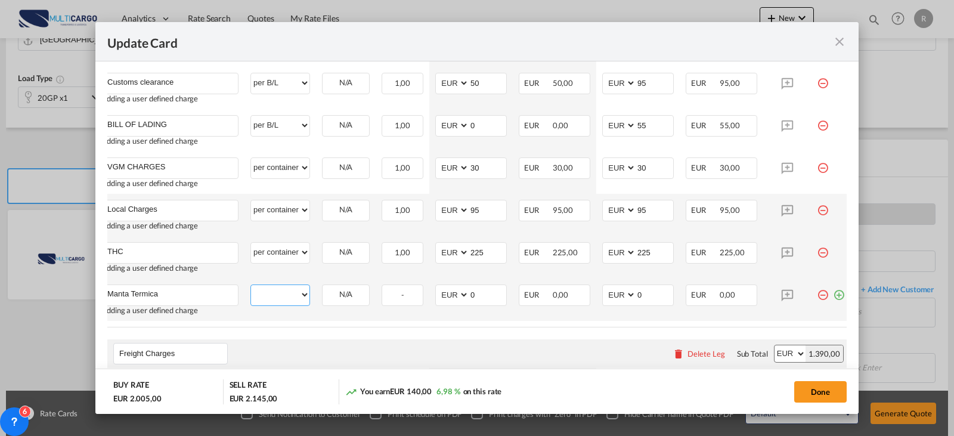
click at [272, 294] on select "per equipment per container per B/L per shipping bill per shipment per pallet p…" at bounding box center [280, 294] width 58 height 19
click at [251, 285] on select "per equipment per container per B/L per shipping bill per shipment per pallet p…" at bounding box center [280, 294] width 58 height 19
click at [282, 297] on select "per equipment per container per B/L per shipping bill per shipment per pallet p…" at bounding box center [280, 294] width 58 height 19
select select "per equipment"
click at [251, 285] on select "per equipment per container per B/L per shipping bill per shipment per pallet p…" at bounding box center [280, 294] width 58 height 19
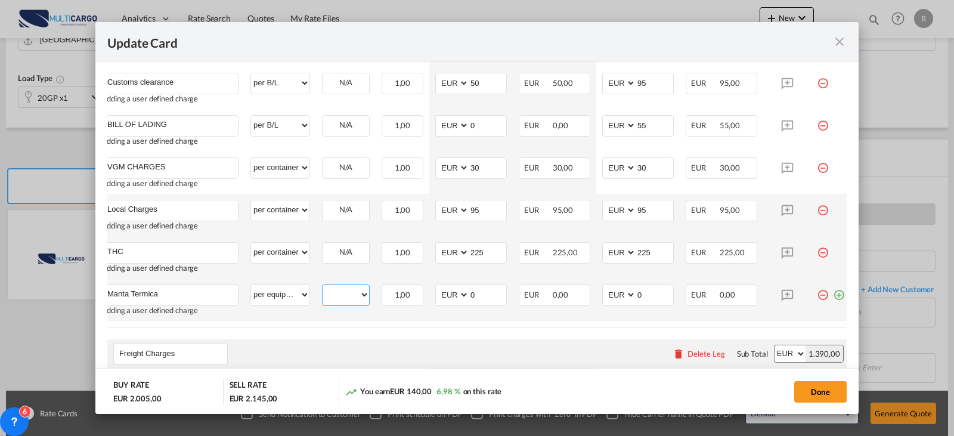
click at [362, 290] on select "20GP" at bounding box center [345, 295] width 46 height 16
select select "20GP"
click at [322, 287] on select "20GP" at bounding box center [345, 295] width 46 height 16
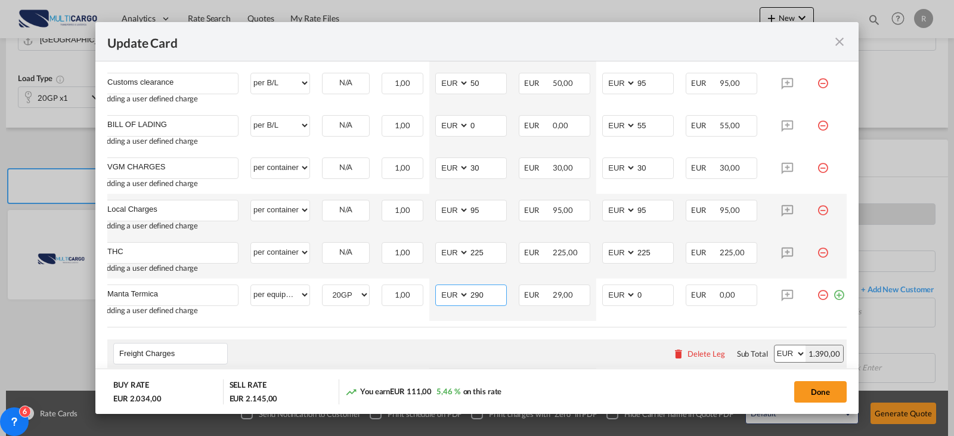
type input "290"
type input "345"
click at [826, 392] on button "Done" at bounding box center [820, 391] width 52 height 21
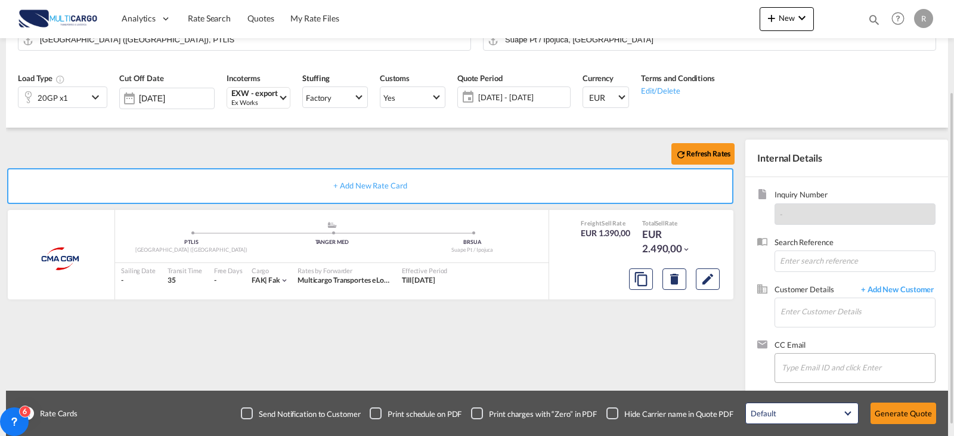
scroll to position [132, 0]
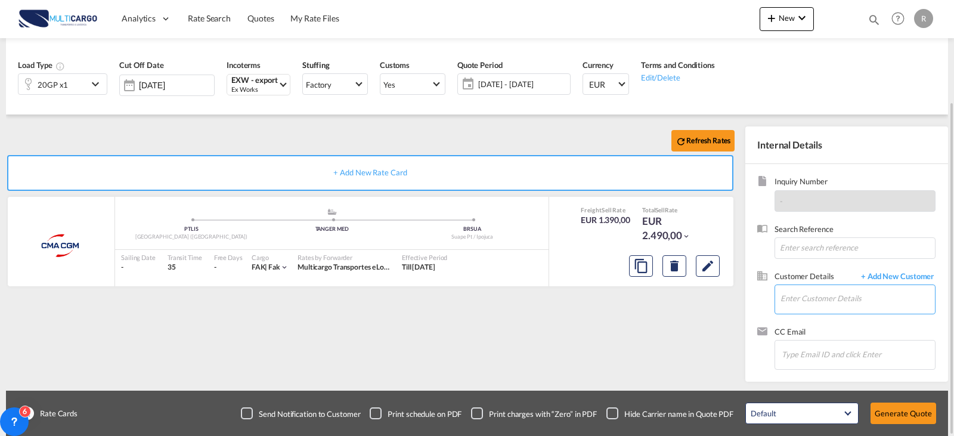
click at [831, 293] on input "Enter Customer Details" at bounding box center [857, 298] width 154 height 27
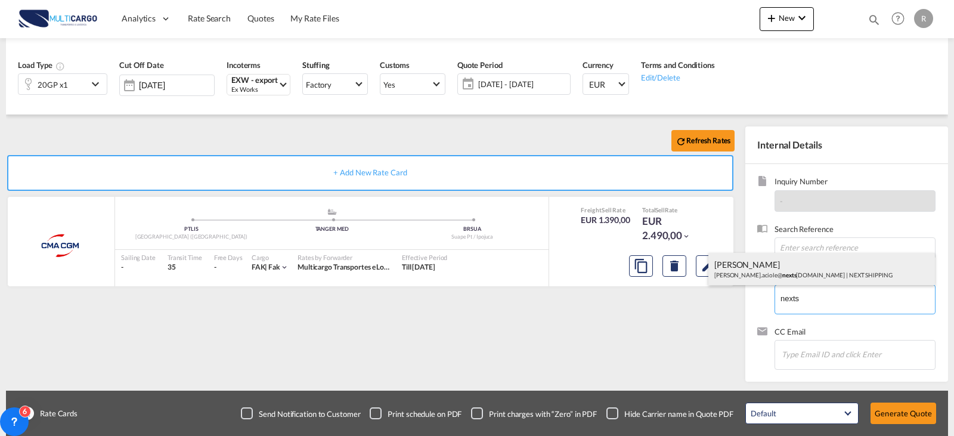
click at [840, 255] on div "[PERSON_NAME] [PERSON_NAME].aciole@ nexts [DOMAIN_NAME] | NEXT SHIPPING" at bounding box center [821, 269] width 226 height 32
type input "NEXT SHIPPING, [PERSON_NAME], [PERSON_NAME][EMAIL_ADDRESS][DOMAIN_NAME]"
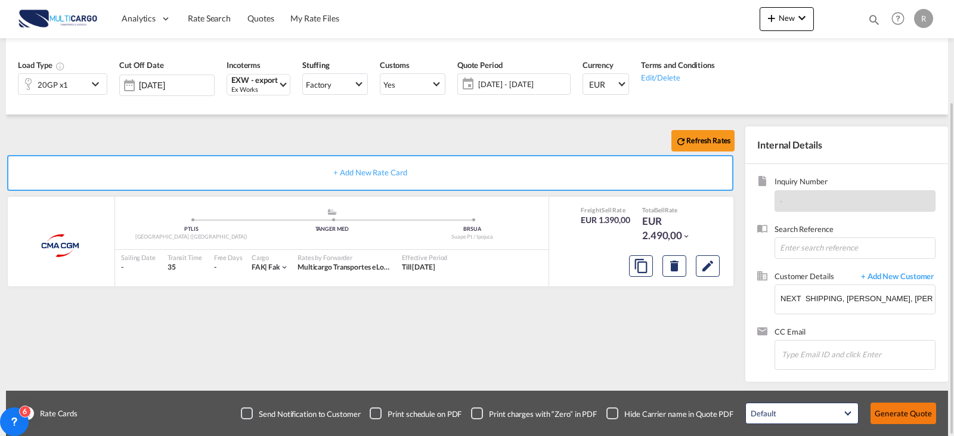
click at [928, 418] on button "Generate Quote" at bounding box center [903, 412] width 66 height 21
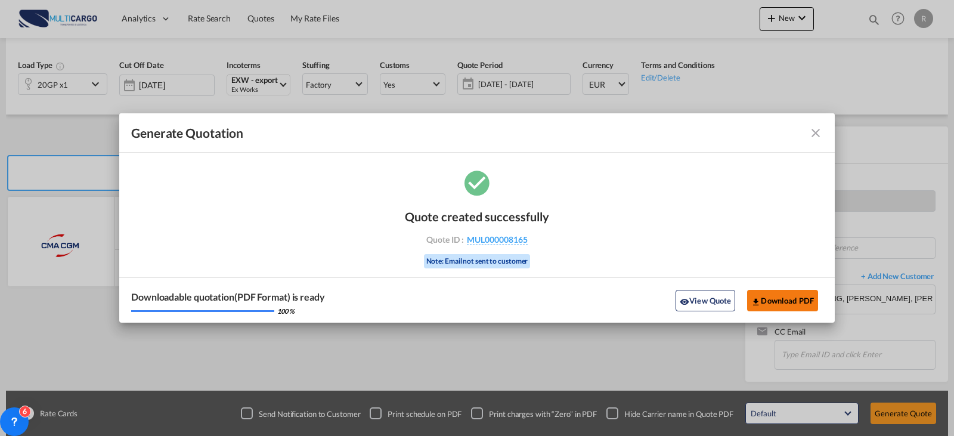
click at [788, 306] on button "Download PDF" at bounding box center [782, 300] width 71 height 21
click at [818, 134] on md-icon "icon-close fg-AAA8AD cursor m-0" at bounding box center [815, 133] width 14 height 14
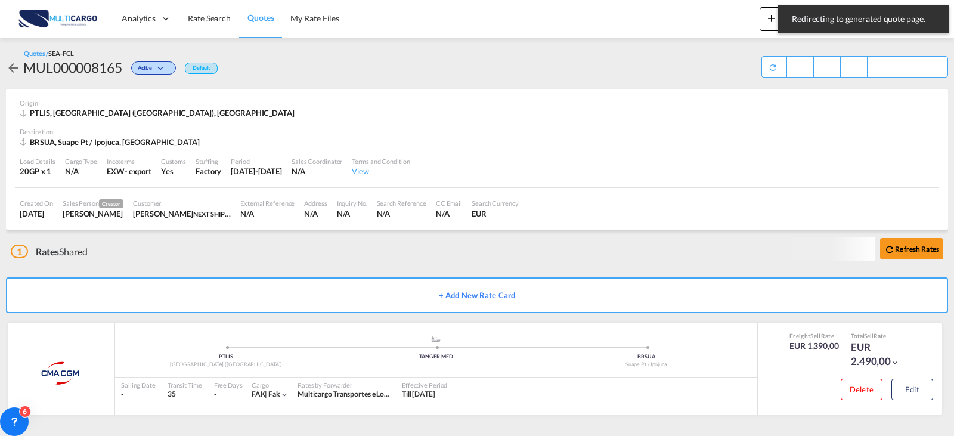
scroll to position [1, 0]
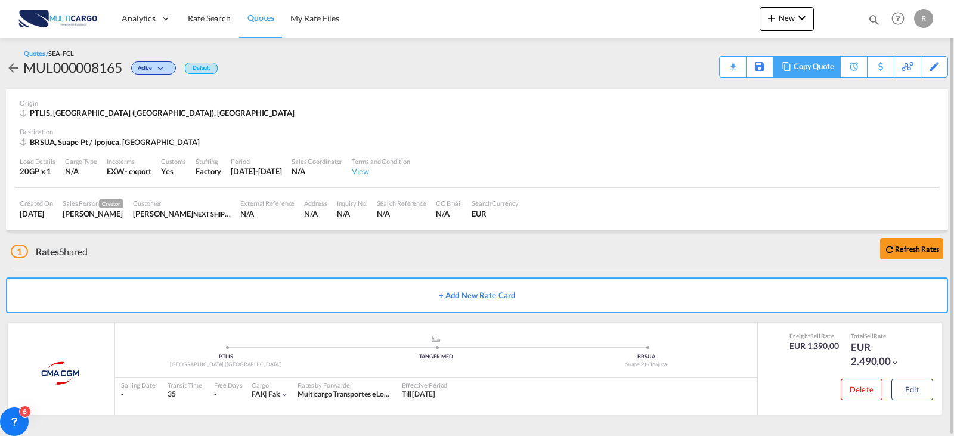
click at [788, 72] on div "Copy Quote" at bounding box center [805, 66] width 67 height 21
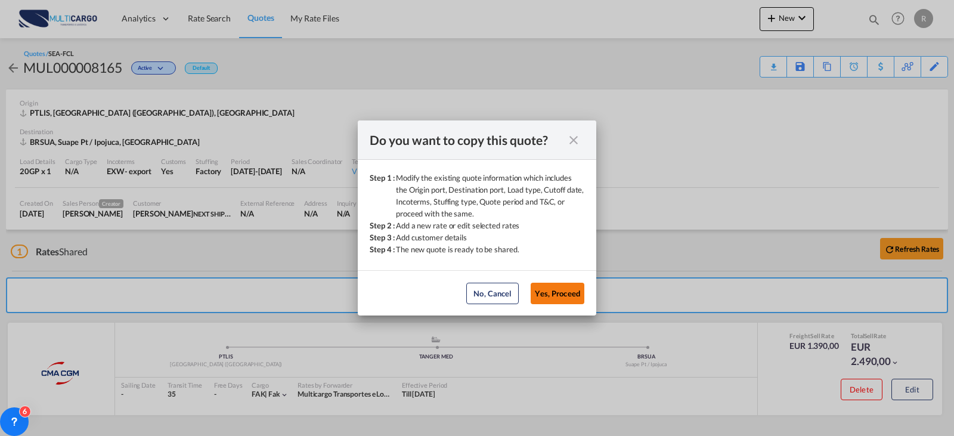
click at [564, 292] on button "Yes, Proceed" at bounding box center [557, 292] width 54 height 21
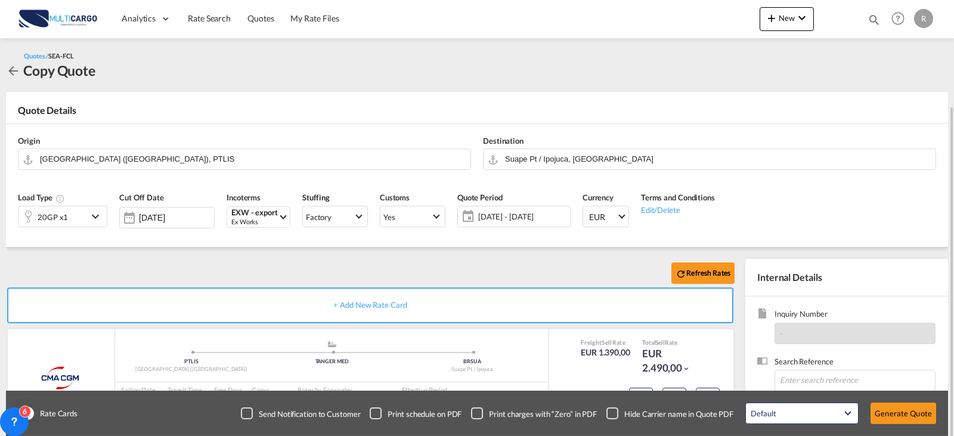
scroll to position [60, 0]
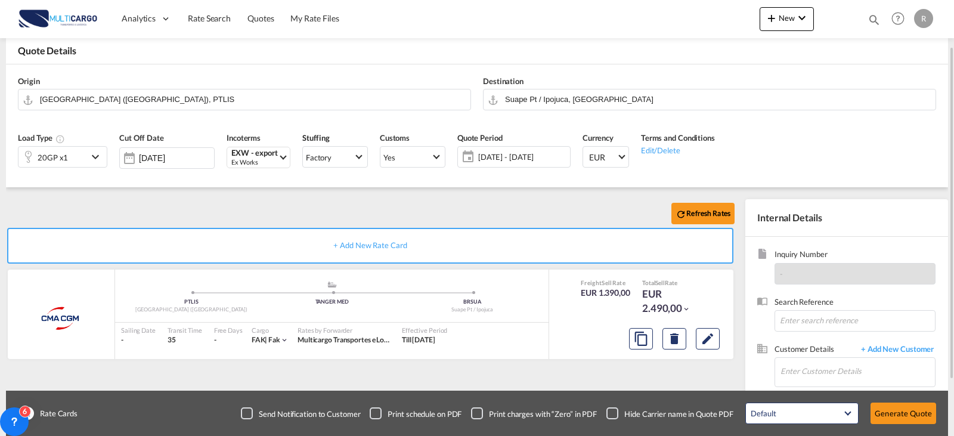
click at [62, 147] on div "20GP x1" at bounding box center [52, 157] width 69 height 20
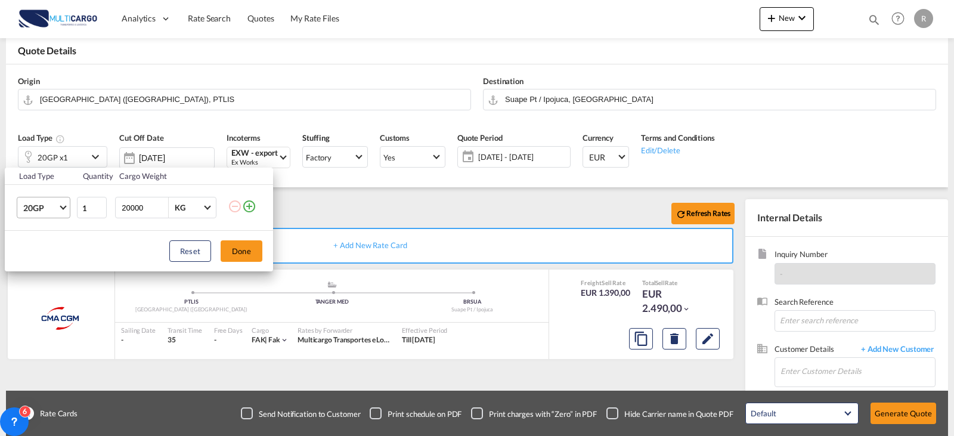
click at [57, 206] on span "20GP" at bounding box center [40, 208] width 35 height 12
click at [55, 260] on md-option "40HC" at bounding box center [54, 265] width 81 height 29
click at [233, 247] on button "Done" at bounding box center [242, 250] width 42 height 21
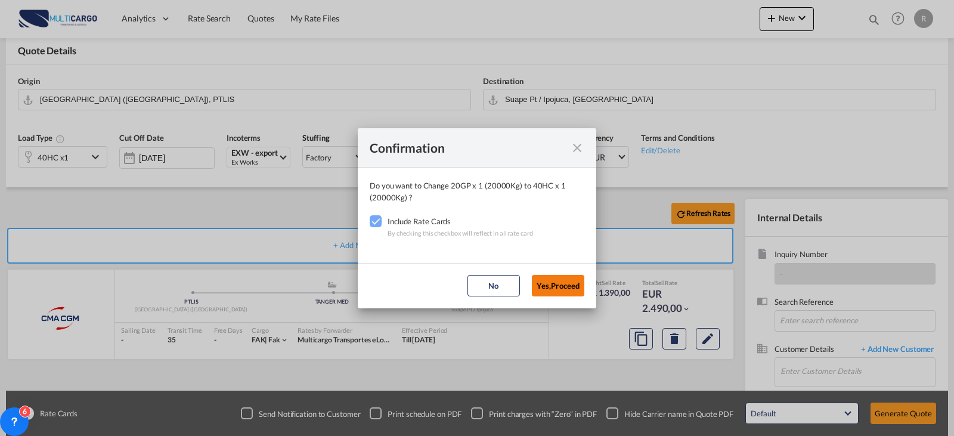
click at [560, 282] on button "Yes,Proceed" at bounding box center [558, 285] width 52 height 21
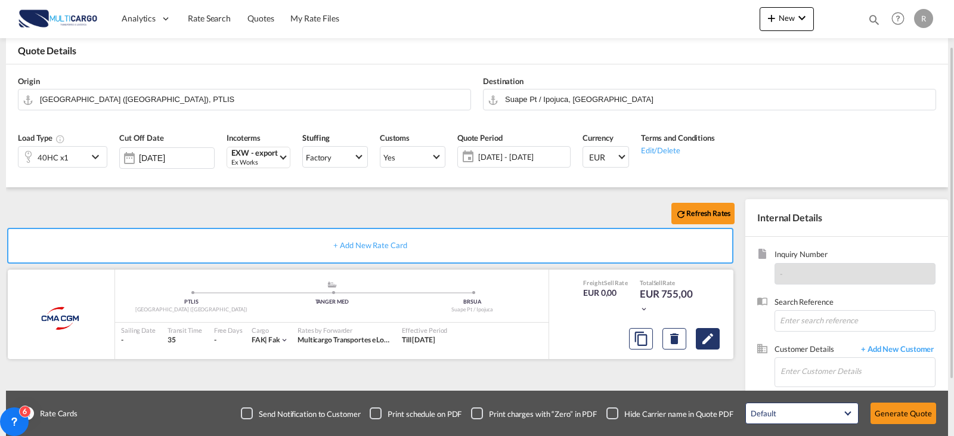
click at [713, 337] on md-icon "Edit" at bounding box center [707, 338] width 14 height 14
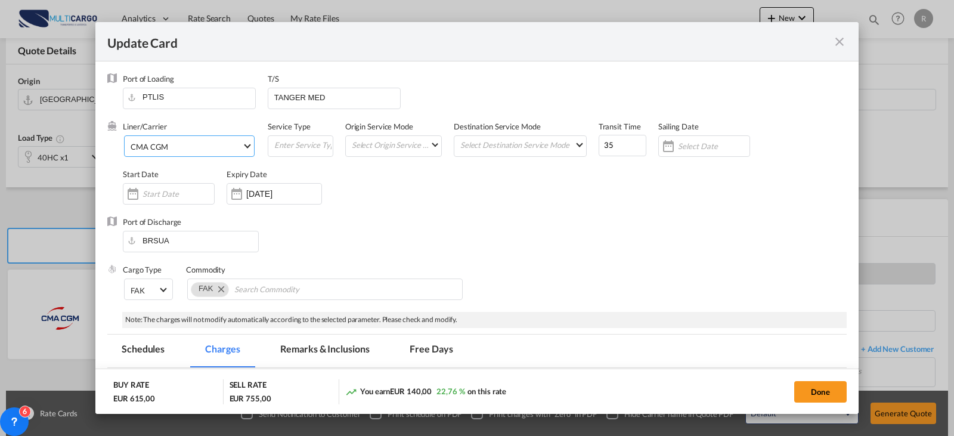
click at [241, 153] on md-select-value "CMA CGM" at bounding box center [191, 145] width 125 height 19
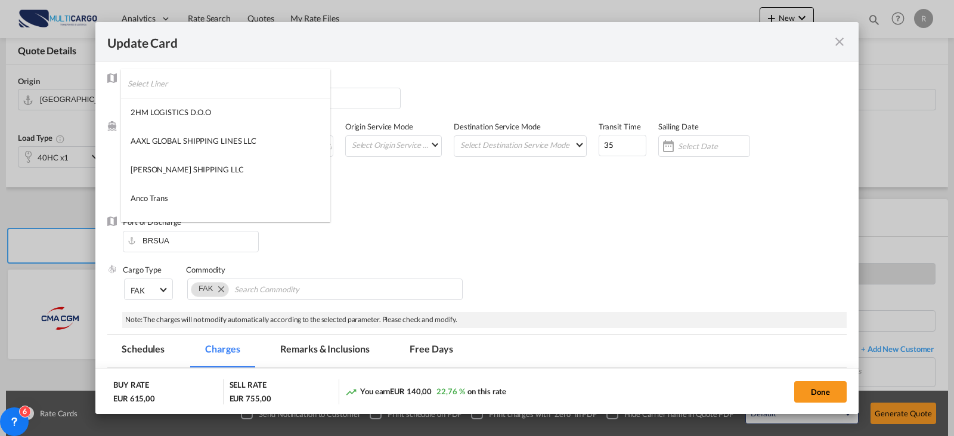
scroll to position [396, 0]
type md-option "17"
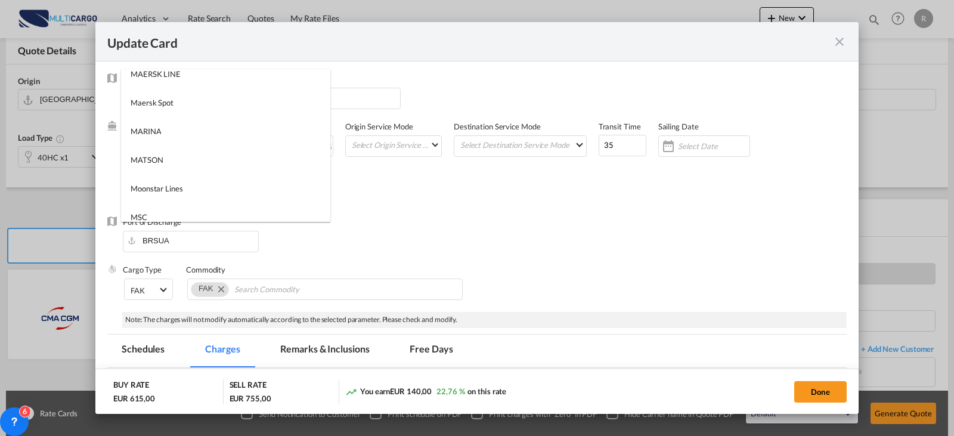
scroll to position [1528, 0]
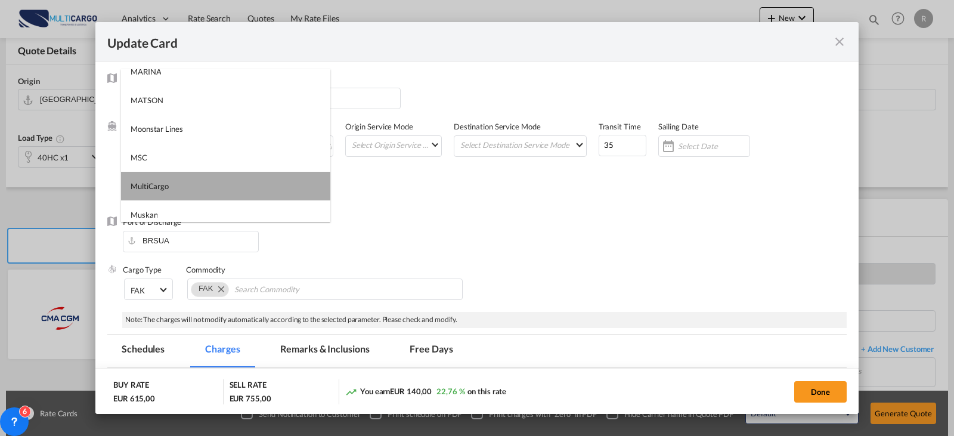
drag, startPoint x: 259, startPoint y: 180, endPoint x: 297, endPoint y: 198, distance: 41.8
click at [259, 180] on md-option "MultiCargo" at bounding box center [225, 186] width 209 height 29
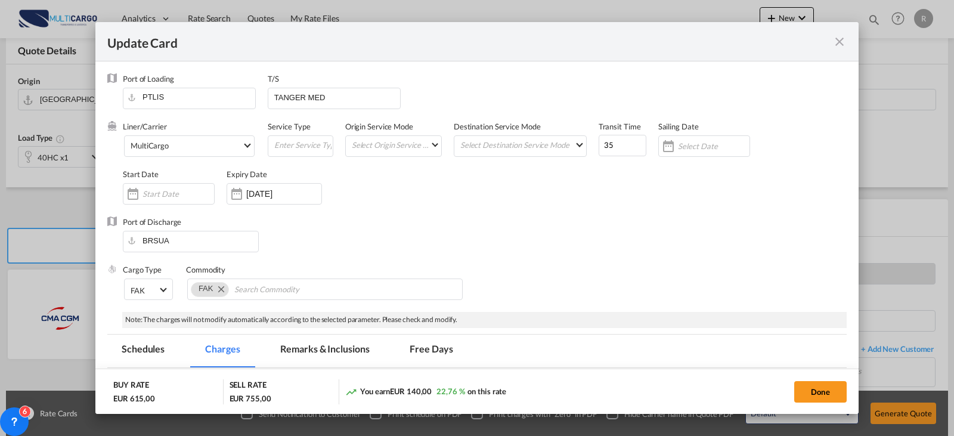
click at [427, 240] on div "Port of Discharge [GEOGRAPHIC_DATA]" at bounding box center [476, 240] width 739 height 48
click at [280, 189] on input "[DATE]" at bounding box center [283, 194] width 75 height 10
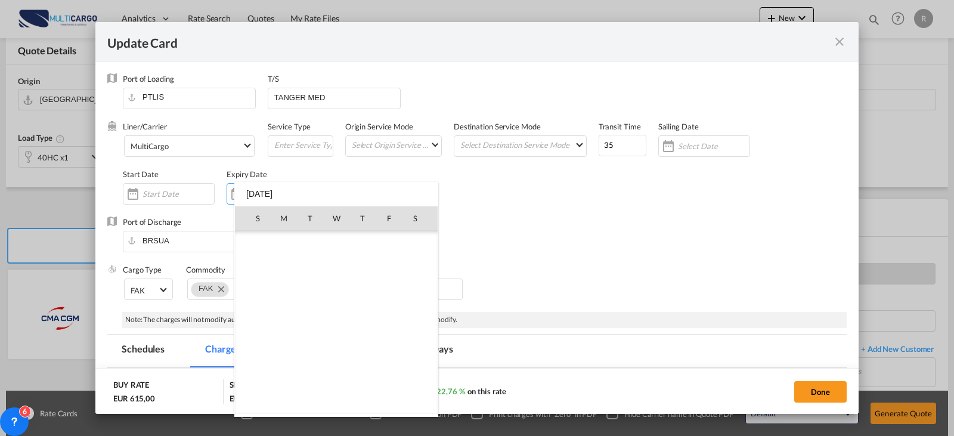
scroll to position [276072, 0]
click at [299, 371] on span "30" at bounding box center [310, 375] width 24 height 24
type input "[DATE]"
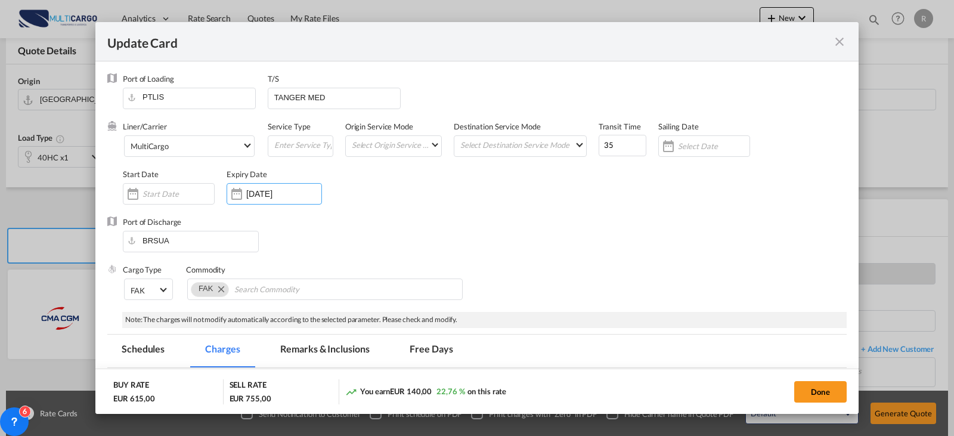
click at [545, 223] on div "Port of Discharge [GEOGRAPHIC_DATA]" at bounding box center [476, 240] width 739 height 48
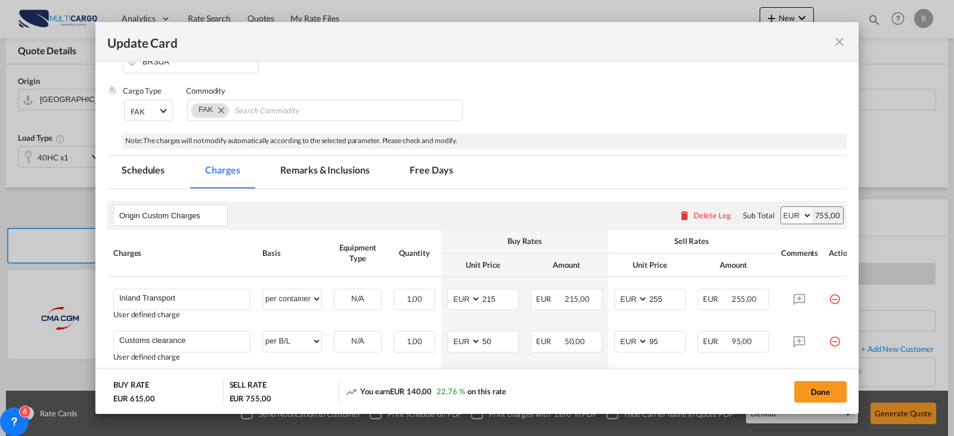
scroll to position [238, 0]
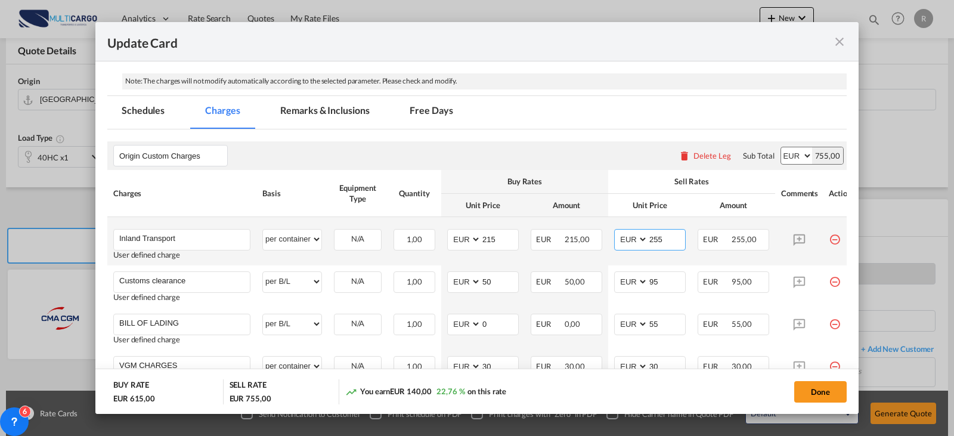
drag, startPoint x: 644, startPoint y: 237, endPoint x: 679, endPoint y: 237, distance: 35.8
click at [679, 237] on md-input-container "AED AFN ALL AMD ANG AOA ARS AUD AWG AZN BAM BBD BDT BGN BHD BIF BMD BND [PERSON…" at bounding box center [650, 239] width 72 height 21
drag, startPoint x: 656, startPoint y: 240, endPoint x: 622, endPoint y: 243, distance: 34.1
click at [622, 243] on md-input-container "AED AFN ALL AMD ANG AOA ARS AUD AWG AZN BAM BBD BDT BGN BHD BIF BMD BND [PERSON…" at bounding box center [650, 239] width 72 height 21
drag, startPoint x: 670, startPoint y: 240, endPoint x: 632, endPoint y: 241, distance: 38.2
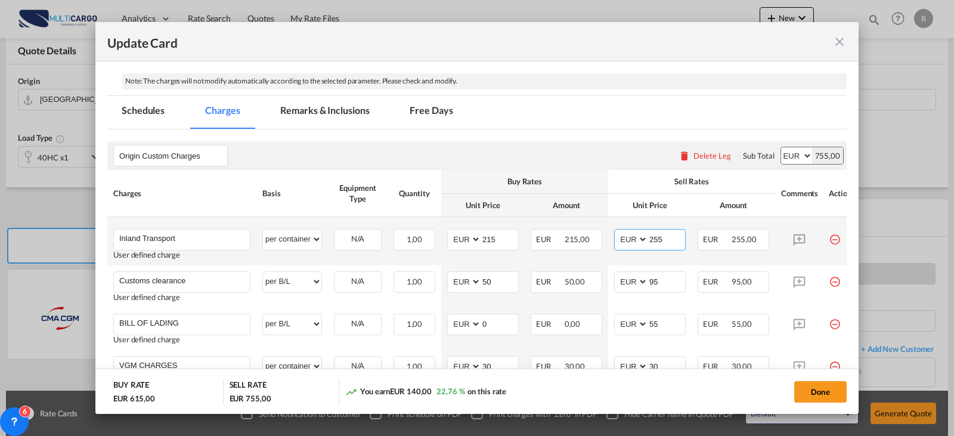
click at [632, 241] on md-input-container "AED AFN ALL AMD ANG AOA ARS AUD AWG AZN BAM BBD BDT BGN BHD BIF BMD BND [PERSON…" at bounding box center [650, 239] width 72 height 21
click at [663, 231] on input "255" at bounding box center [666, 238] width 37 height 18
drag, startPoint x: 663, startPoint y: 231, endPoint x: 632, endPoint y: 228, distance: 31.1
click at [629, 229] on md-input-container "AED AFN ALL AMD ANG AOA ARS AUD AWG AZN BAM BBD BDT BGN BHD BIF BMD BND [PERSON…" at bounding box center [650, 239] width 72 height 21
type input "485"
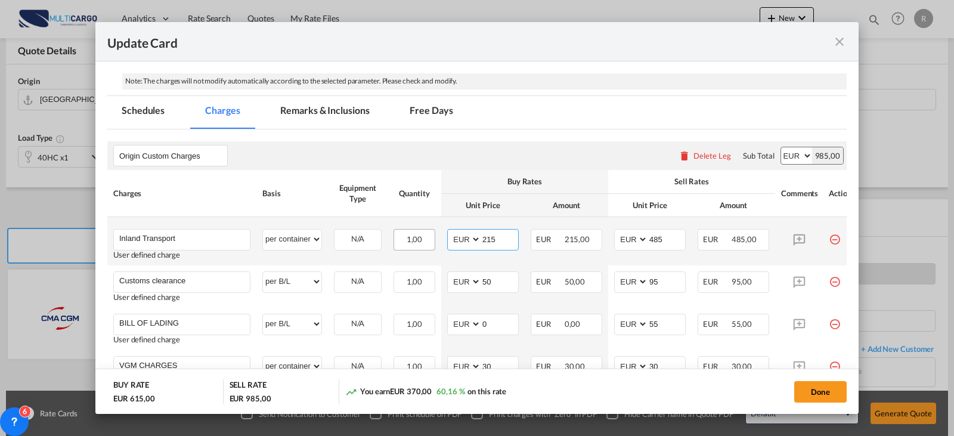
drag, startPoint x: 479, startPoint y: 237, endPoint x: 404, endPoint y: 239, distance: 75.1
click at [411, 238] on tr "Inland Transport Please Enter User Defined Charges Cannot Be Published User def…" at bounding box center [484, 241] width 755 height 48
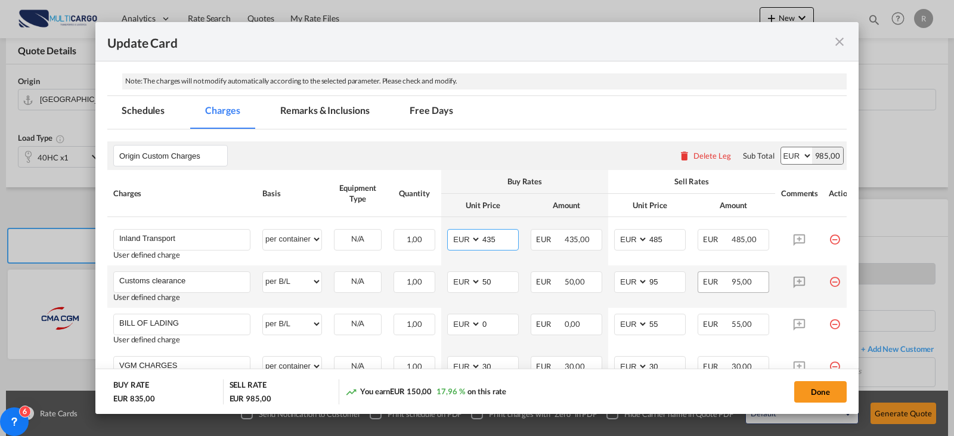
type input "435"
click at [708, 278] on span "EUR" at bounding box center [716, 282] width 27 height 10
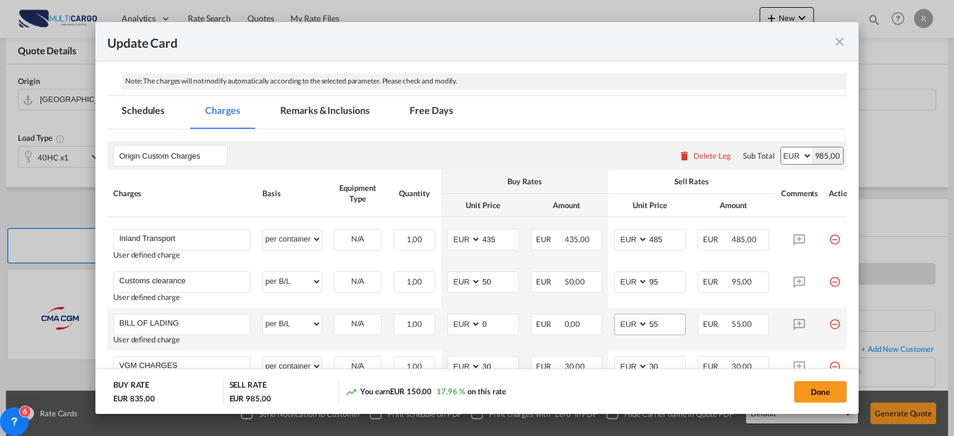
scroll to position [298, 0]
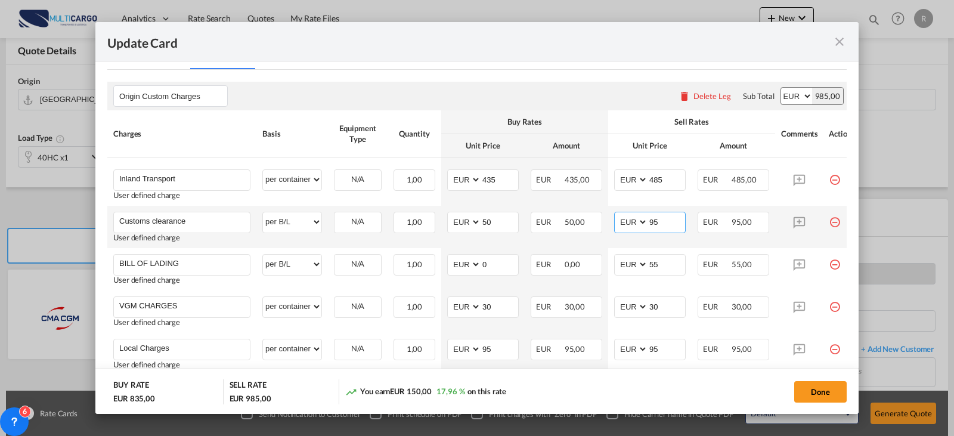
drag, startPoint x: 662, startPoint y: 221, endPoint x: 632, endPoint y: 220, distance: 29.8
click at [635, 220] on md-input-container "AED AFN ALL AMD ANG AOA ARS AUD AWG AZN BAM BBD BDT BGN BHD BIF BMD BND [PERSON…" at bounding box center [650, 222] width 72 height 21
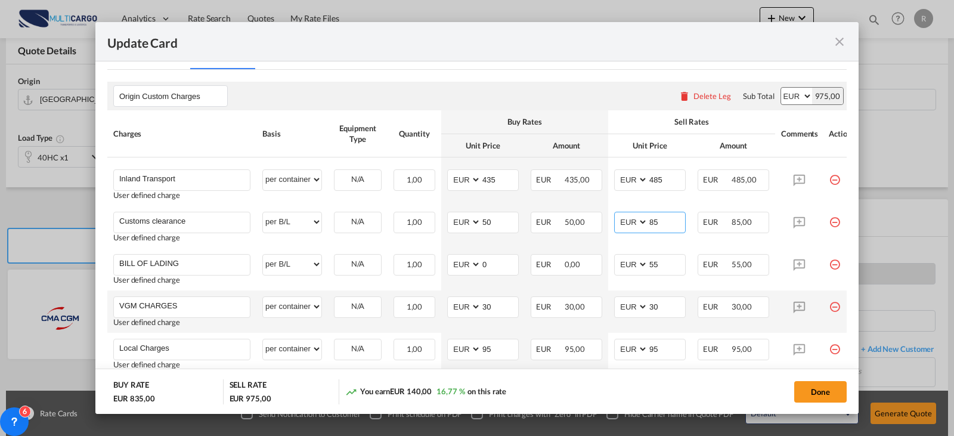
scroll to position [358, 0]
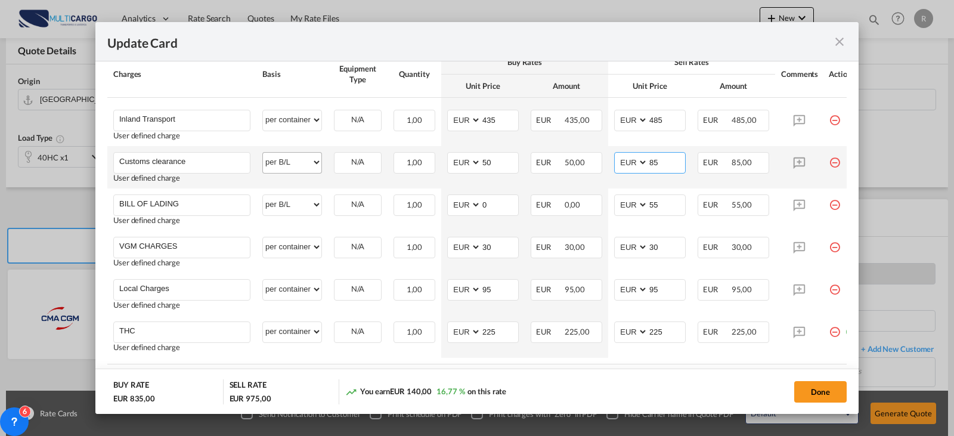
type input "85"
click at [313, 172] on div "per equipment per container per B/L per shipping bill per shipment per pallet p…" at bounding box center [292, 162] width 60 height 21
click at [310, 163] on select "per equipment per container per B/L per shipping bill per shipment per pallet p…" at bounding box center [292, 162] width 58 height 19
select select "per clearance"
click at [263, 153] on select "per equipment per container per B/L per shipping bill per shipment per pallet p…" at bounding box center [292, 162] width 58 height 19
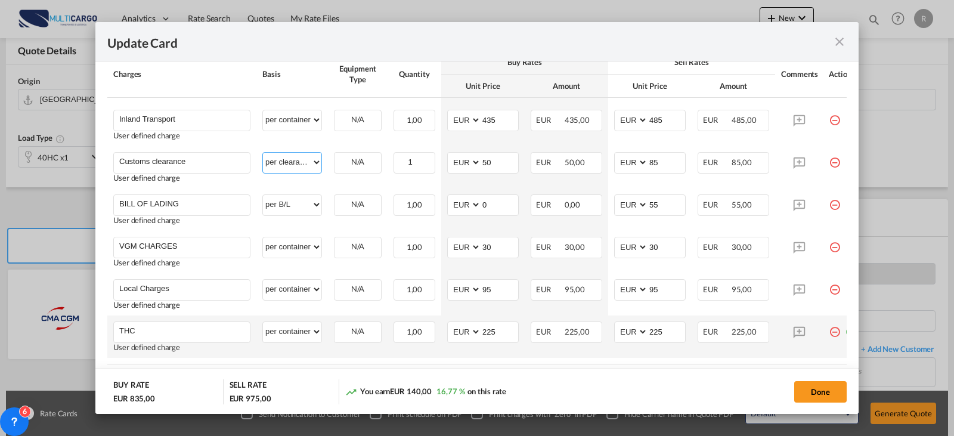
scroll to position [426, 0]
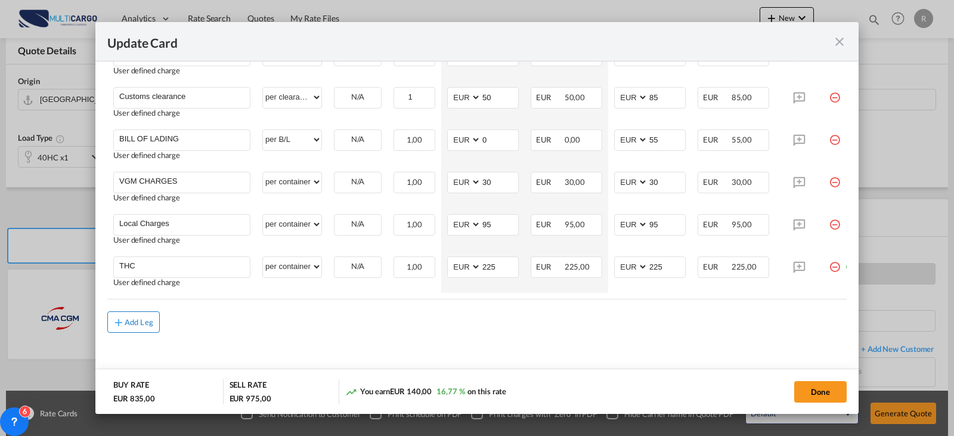
click at [125, 331] on button "Add Leg" at bounding box center [133, 321] width 52 height 21
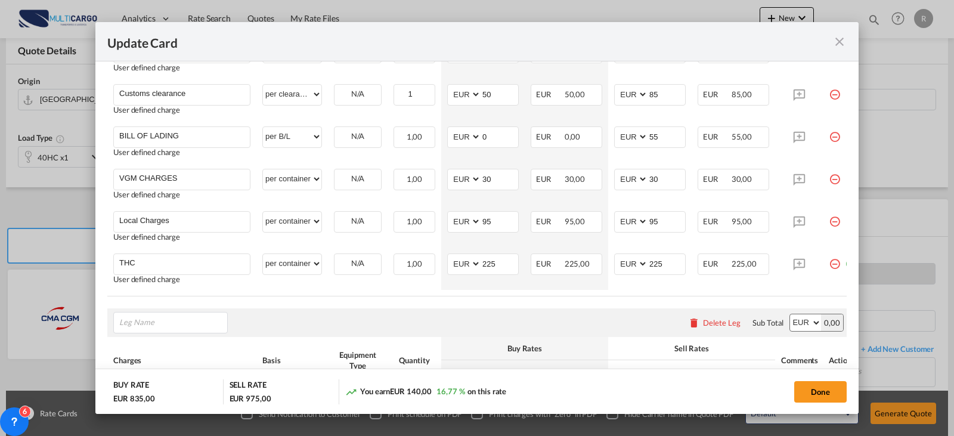
type input "o"
click at [176, 275] on span "Freigh t Charges" at bounding box center [157, 274] width 58 height 10
type input "Freight Charges"
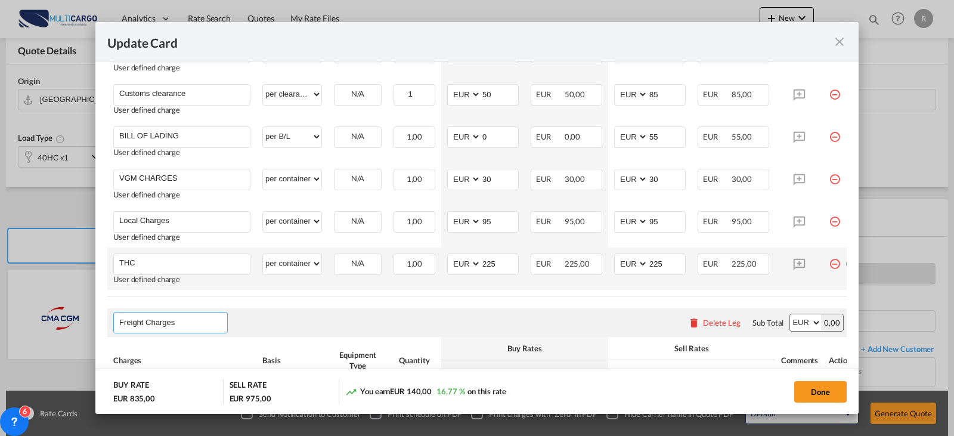
scroll to position [564, 0]
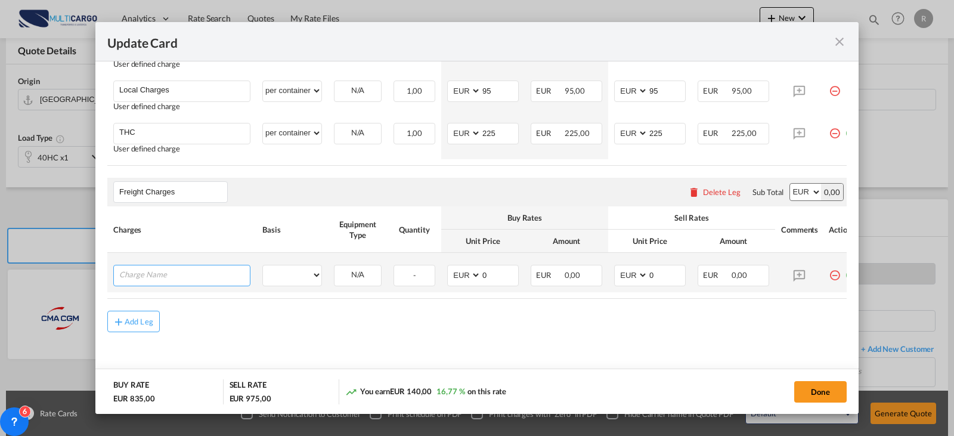
click at [172, 275] on input "Charge Name" at bounding box center [184, 274] width 131 height 18
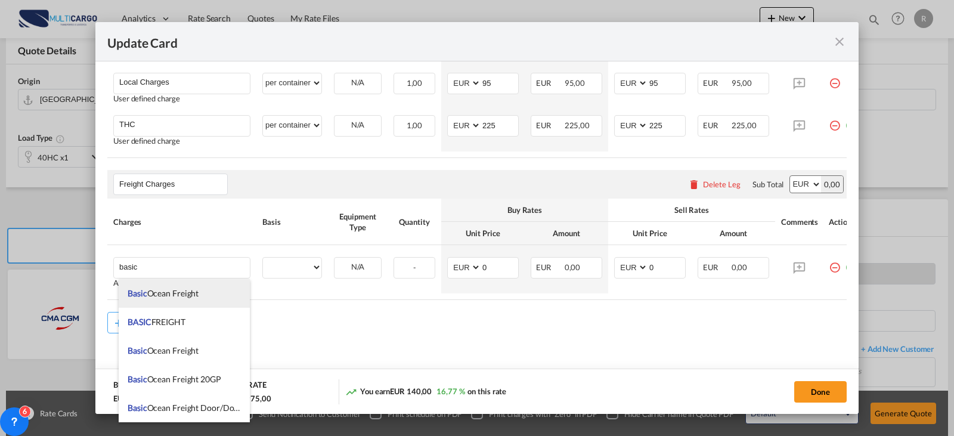
drag, startPoint x: 197, startPoint y: 290, endPoint x: 281, endPoint y: 274, distance: 86.3
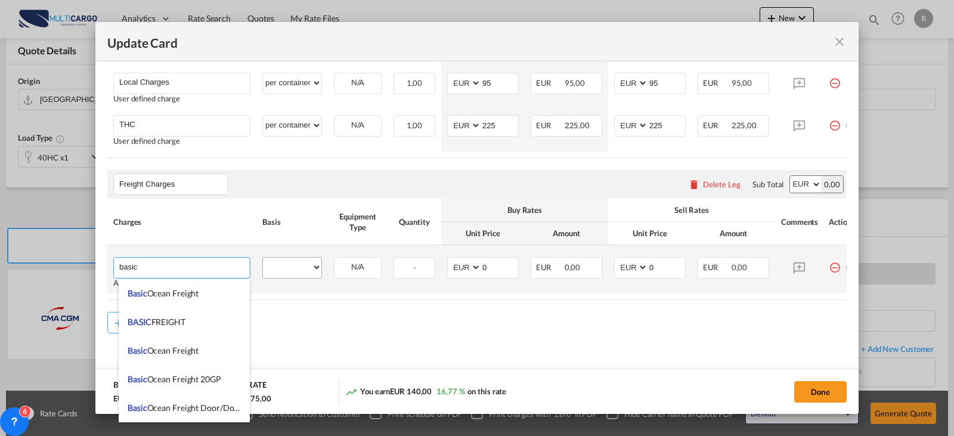
click at [197, 291] on span "Basic Ocean Freight" at bounding box center [163, 293] width 71 height 10
type input "Basic Ocean Freight"
select select "per equipment"
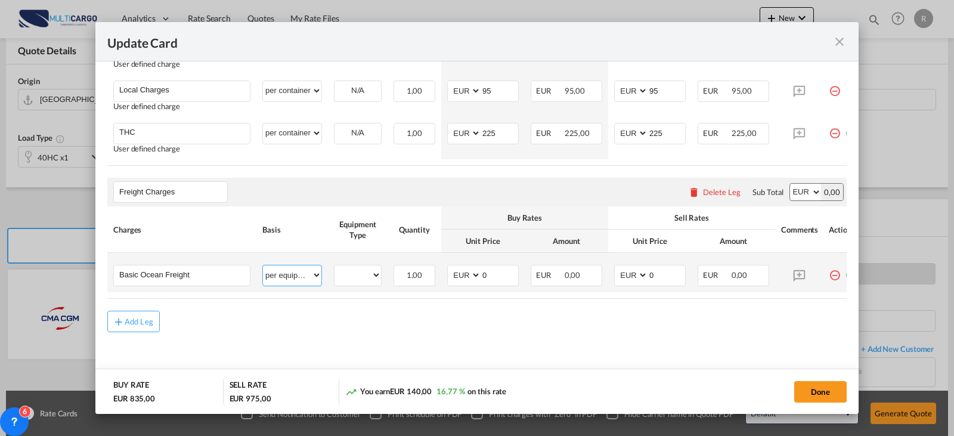
click at [288, 273] on select "per equipment per container per B/L per shipping bill per shipment % on freight…" at bounding box center [292, 274] width 58 height 19
click at [343, 273] on select "40HC" at bounding box center [357, 275] width 46 height 16
select select "40HC"
click at [334, 267] on select "40HC" at bounding box center [357, 275] width 46 height 16
click at [498, 266] on input "0" at bounding box center [499, 274] width 37 height 18
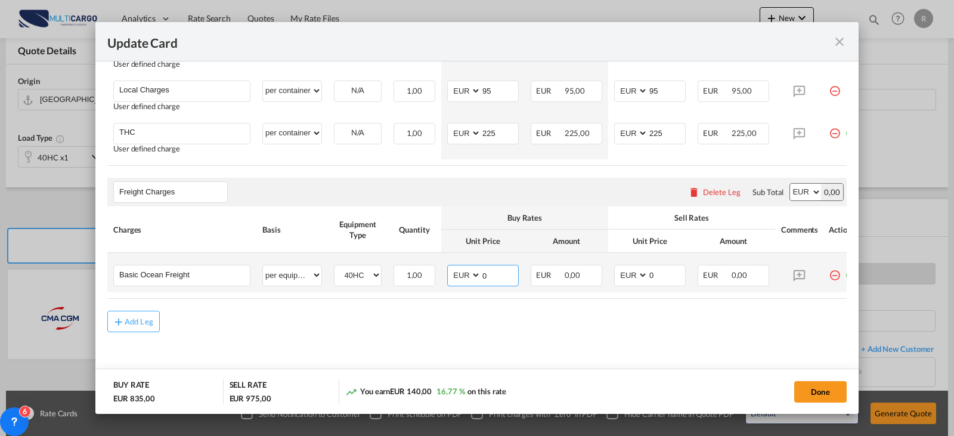
click at [497, 265] on input "0" at bounding box center [499, 274] width 37 height 18
type input "1173"
type input "1"
type input "1273"
click at [204, 268] on input "Basic Ocean Freight" at bounding box center [184, 274] width 131 height 18
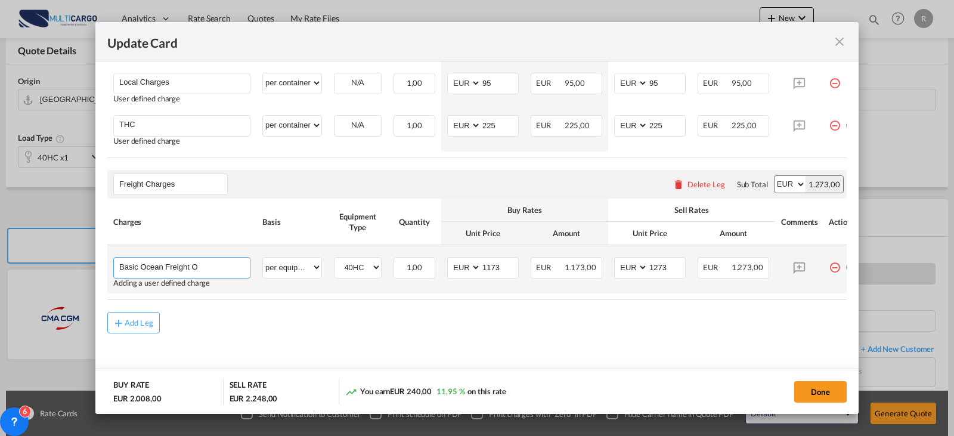
type input "Basic Ocean Freight ON"
type input "1273"
type input "Basic Ocean Freight ONE"
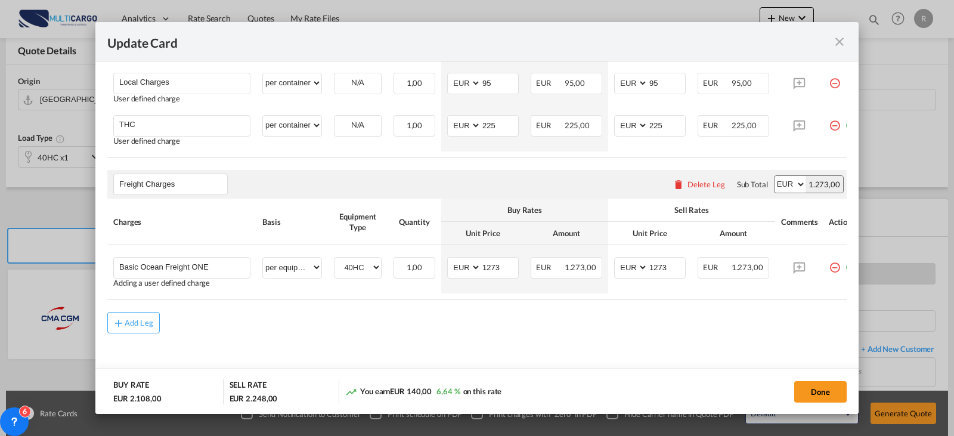
click at [297, 323] on div "Add Leg" at bounding box center [476, 322] width 739 height 21
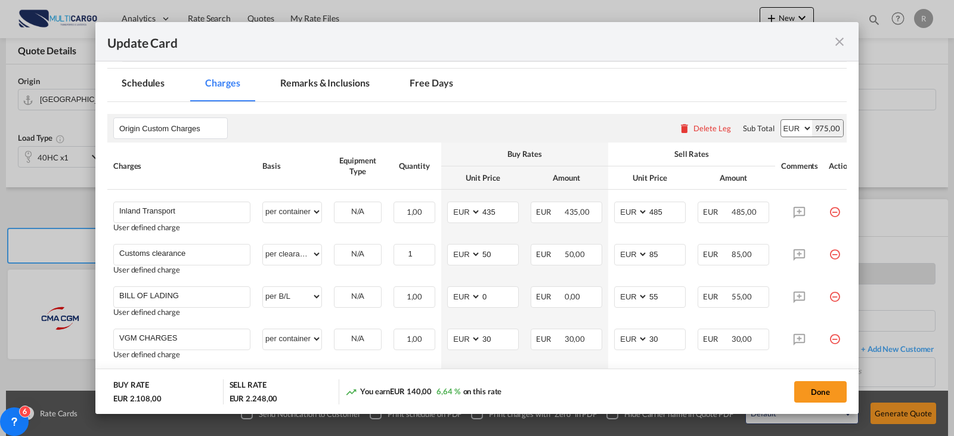
scroll to position [0, 0]
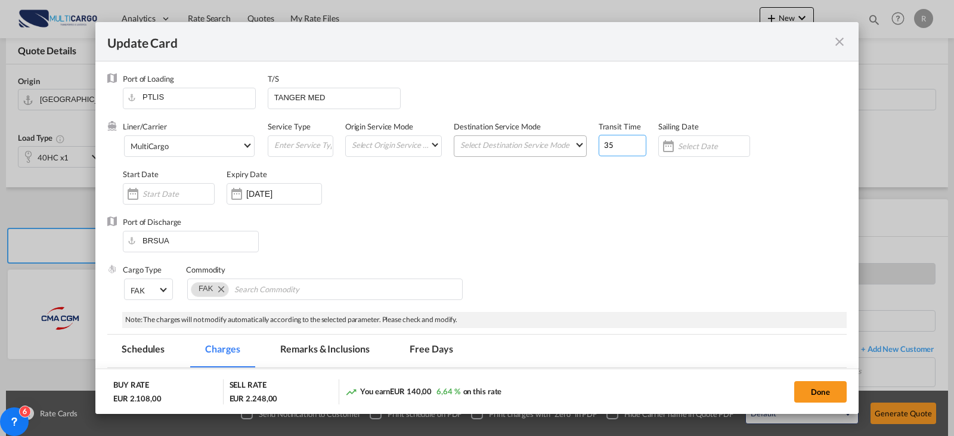
drag, startPoint x: 596, startPoint y: 142, endPoint x: 569, endPoint y: 142, distance: 27.4
click at [569, 142] on div "Liner/Carrier MultiCargo Service Type Origin Service Mode Select Origin Service…" at bounding box center [485, 168] width 724 height 95
type input "2"
click at [598, 166] on div "Transit Time 30" at bounding box center [628, 145] width 60 height 48
click at [619, 151] on input "30" at bounding box center [622, 145] width 48 height 21
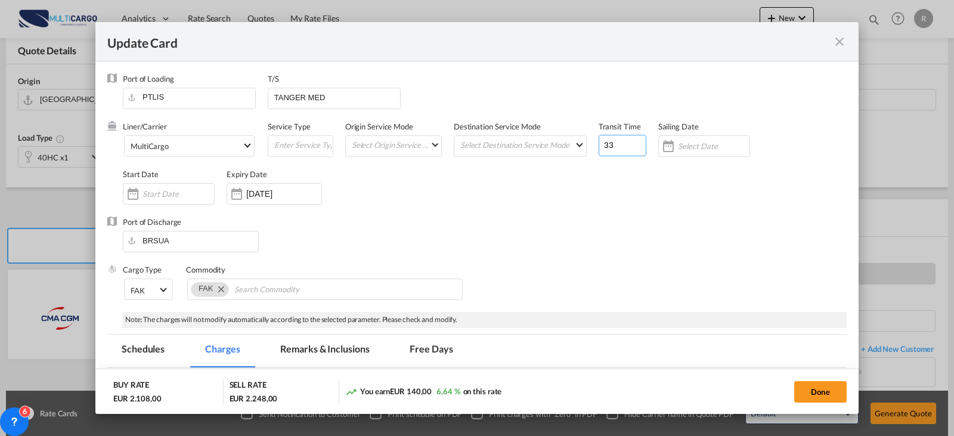
type input "33"
click at [607, 271] on div "Cargo Type FAK FAK GCR GDSM General Cargo Hazardous Cargo Ambient Foodstuff Chi…" at bounding box center [485, 288] width 724 height 48
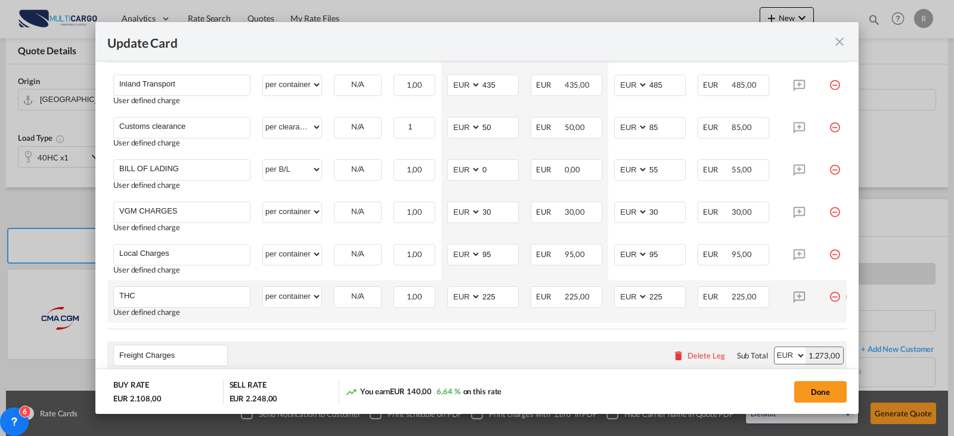
scroll to position [452, 0]
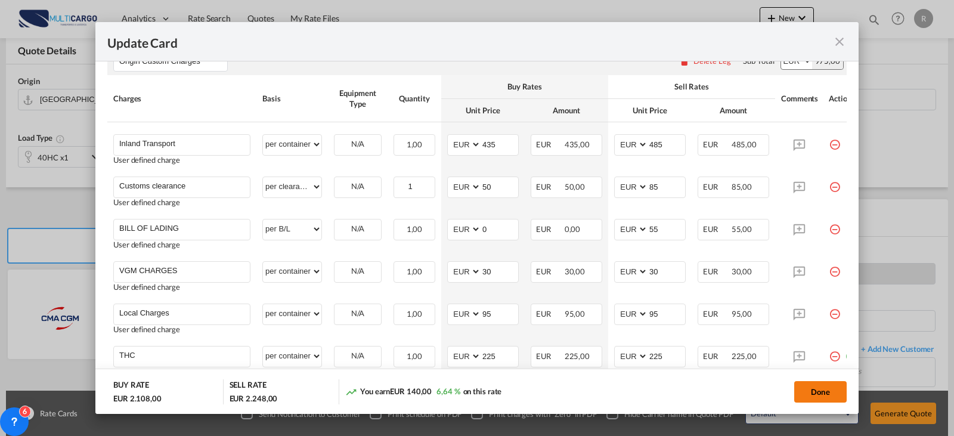
click at [804, 393] on button "Done" at bounding box center [820, 391] width 52 height 21
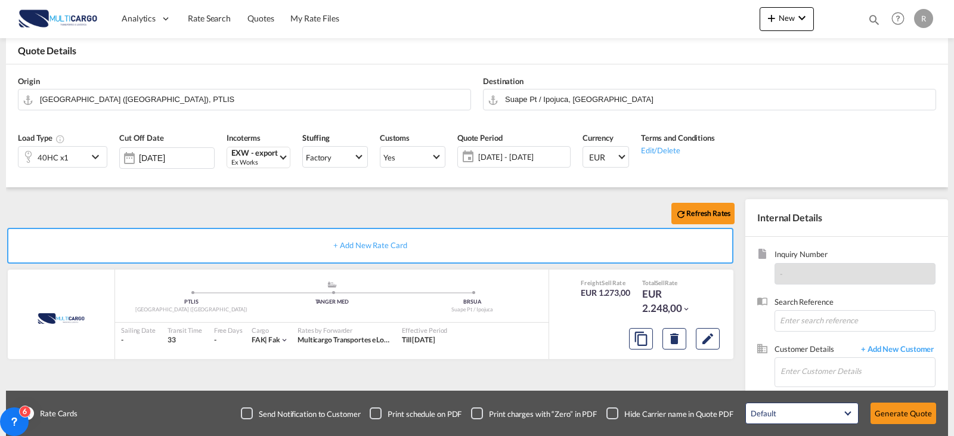
scroll to position [479, 0]
click at [823, 372] on input "Enter Customer Details" at bounding box center [857, 371] width 154 height 27
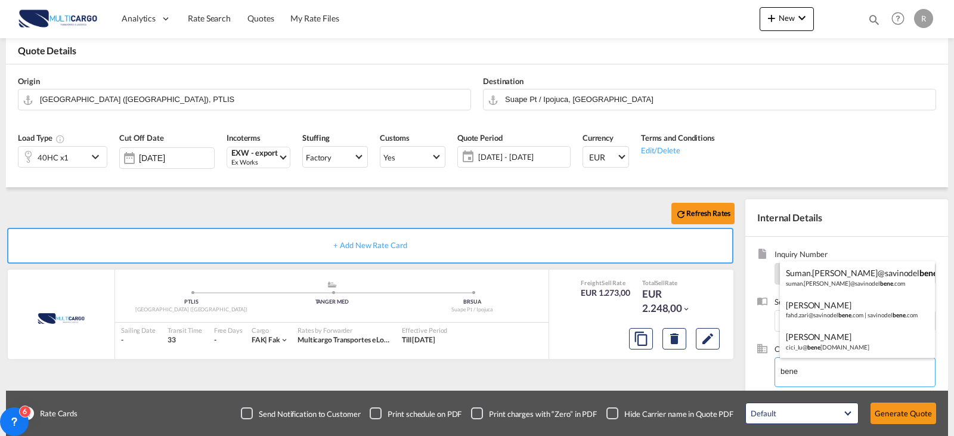
type input "bene"
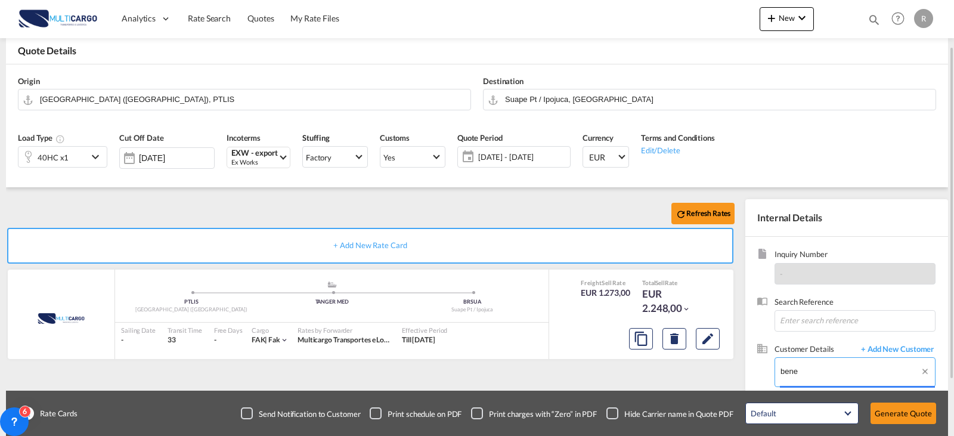
click at [831, 383] on body "Analytics Reports Dashboard Rate Search Quotes My Rate Files Analytics" at bounding box center [477, 218] width 954 height 436
drag, startPoint x: 824, startPoint y: 369, endPoint x: 754, endPoint y: 363, distance: 70.0
click at [922, 350] on span "+ Add New Customer" at bounding box center [895, 350] width 80 height 14
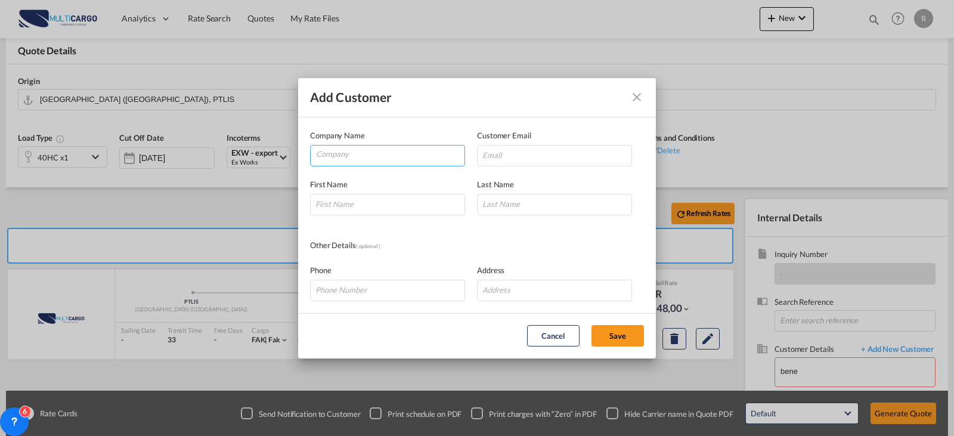
click at [346, 150] on input "Company" at bounding box center [390, 154] width 148 height 18
type input "BENE GROUP"
click at [596, 140] on div "Customer Email" at bounding box center [560, 147] width 167 height 37
click at [592, 147] on input "Add Customer Company ..." at bounding box center [554, 155] width 155 height 21
paste input "[PERSON_NAME][EMAIL_ADDRESS][DOMAIN_NAME]"
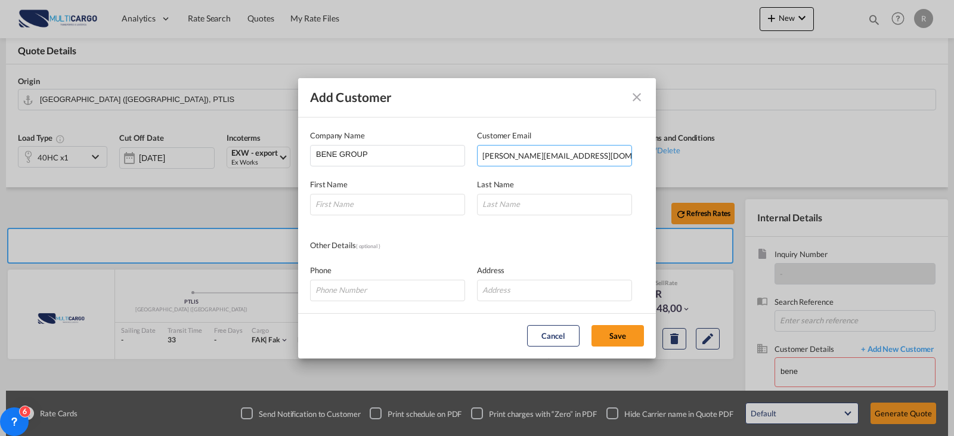
paste input "[PERSON_NAME][EMAIL_ADDRESS][DOMAIN_NAME]"
click at [526, 160] on input "[PERSON_NAME]@benegroup.gee@[DOMAIN_NAME]" at bounding box center [554, 155] width 155 height 21
type input "[PERSON_NAME][EMAIL_ADDRESS][DOMAIN_NAME]"
paste input "[PERSON_NAME][EMAIL_ADDRESS][DOMAIN_NAME]"
type input "[PERSON_NAME][EMAIL_ADDRESS][DOMAIN_NAME]"
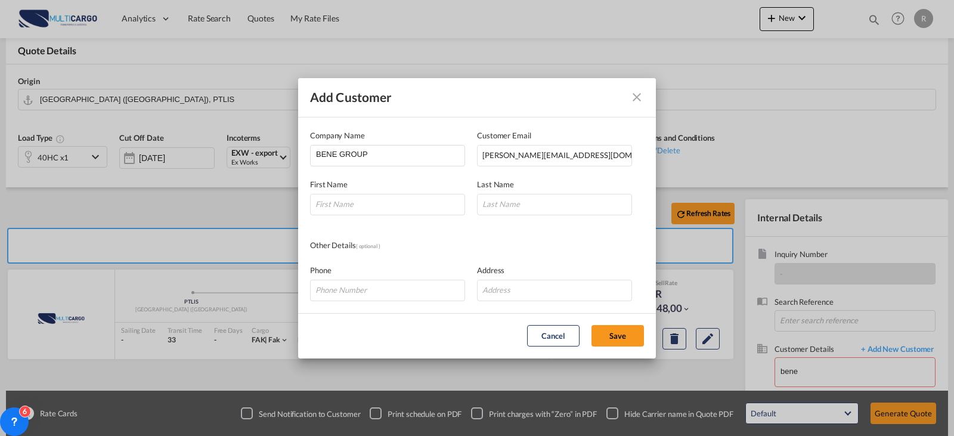
click at [443, 193] on div "First Name" at bounding box center [393, 196] width 167 height 37
click at [439, 201] on input "Add Customer Company ..." at bounding box center [387, 204] width 155 height 21
type input "[PERSON_NAME]"
type input "VASADZE"
click at [620, 336] on button "Save" at bounding box center [617, 335] width 52 height 21
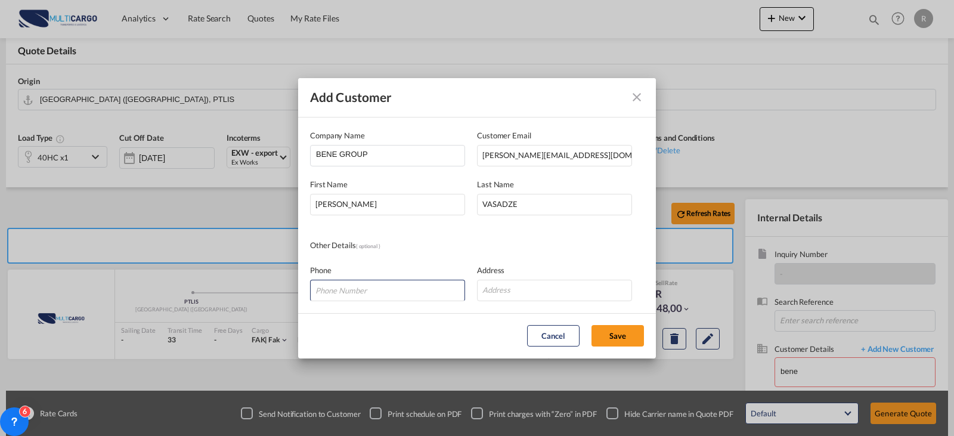
type input "BENE GROUP, [PERSON_NAME], [PERSON_NAME][EMAIL_ADDRESS][DOMAIN_NAME]"
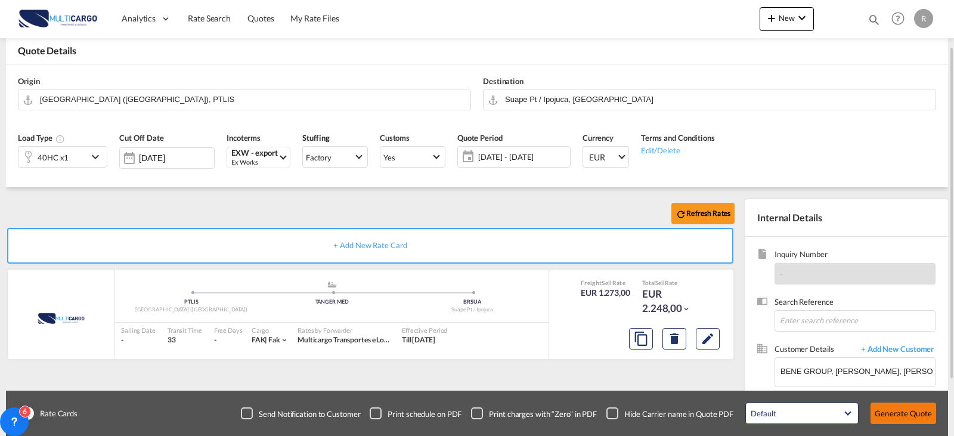
click at [906, 415] on button "Generate Quote" at bounding box center [903, 412] width 66 height 21
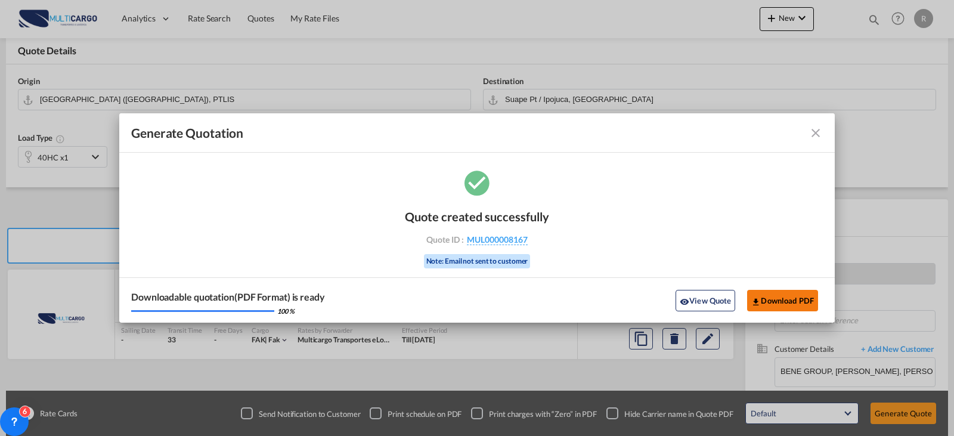
click at [768, 290] on button "Download PDF" at bounding box center [782, 300] width 71 height 21
